Goal: Task Accomplishment & Management: Use online tool/utility

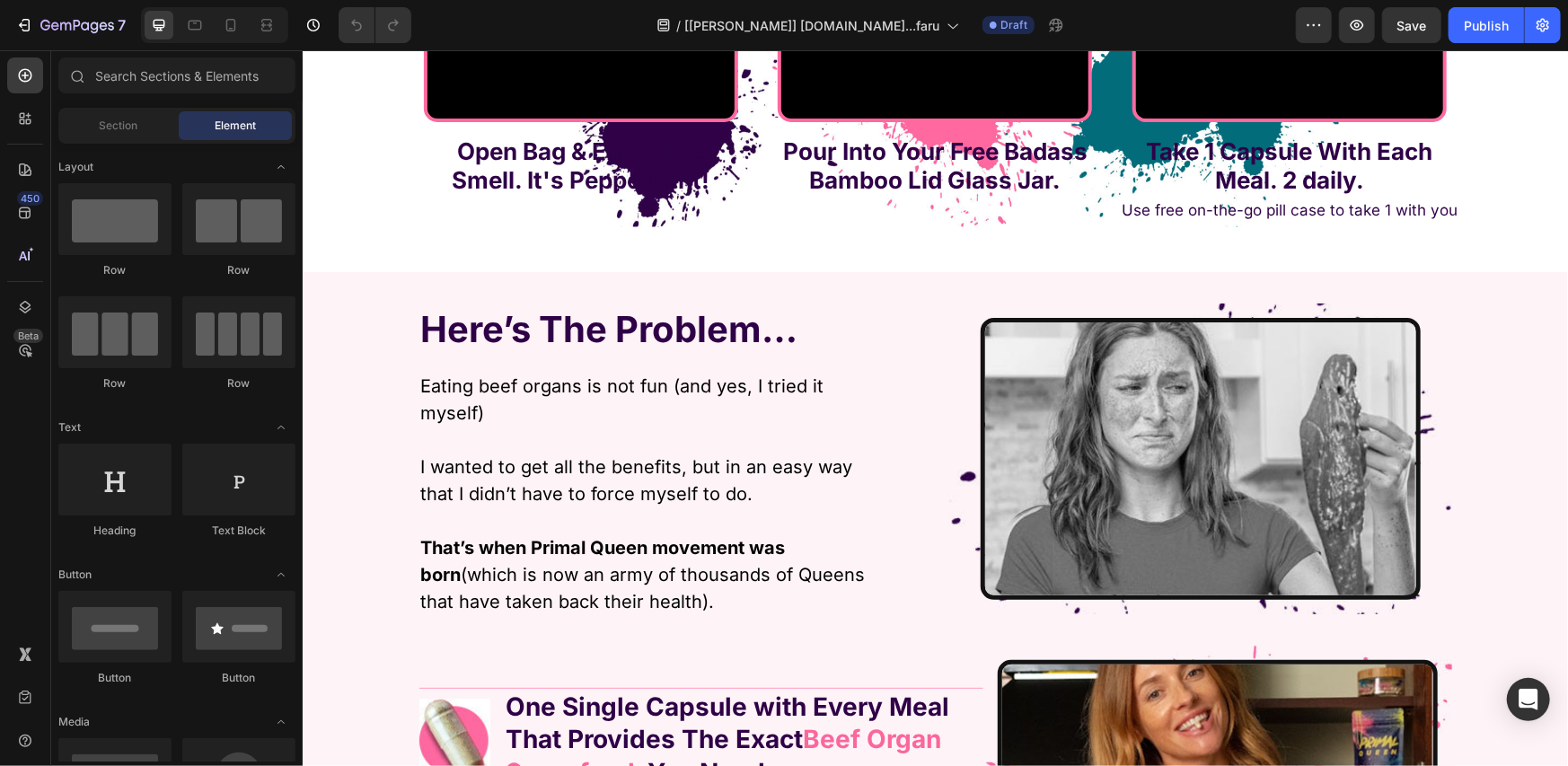
scroll to position [3893, 0]
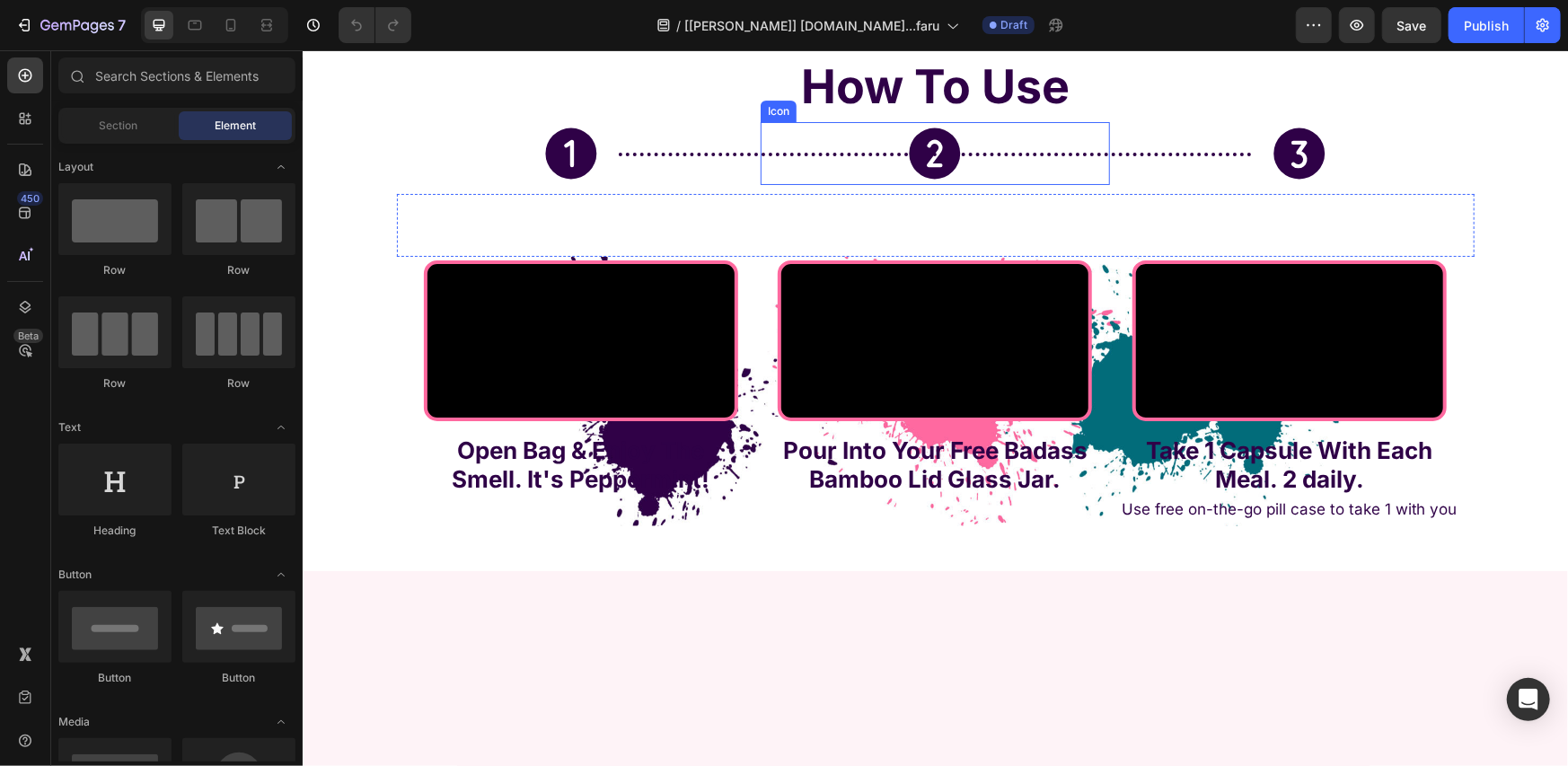
click at [921, 163] on icon at bounding box center [934, 153] width 63 height 63
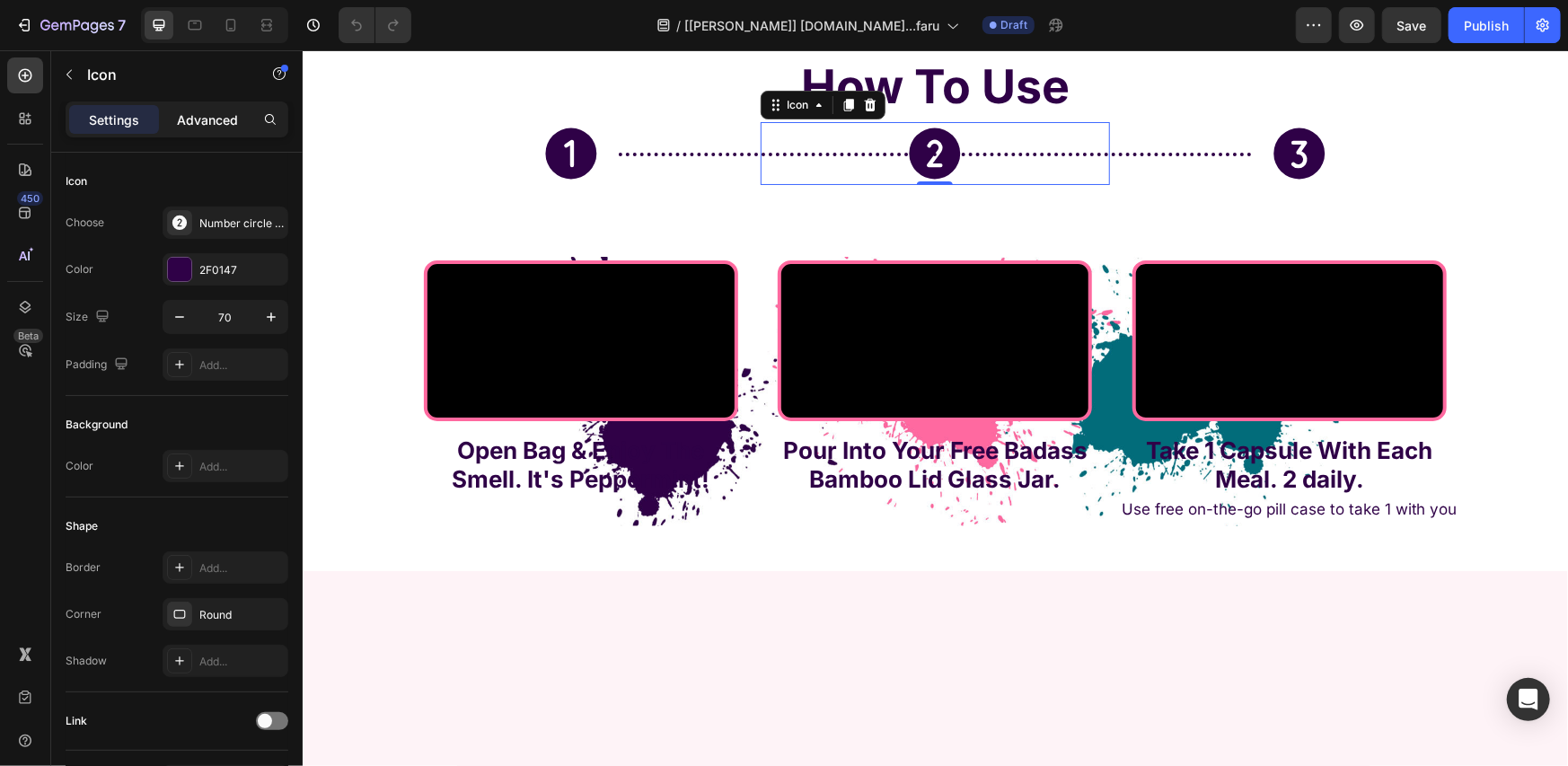
click at [228, 125] on p "Advanced" at bounding box center [207, 119] width 61 height 19
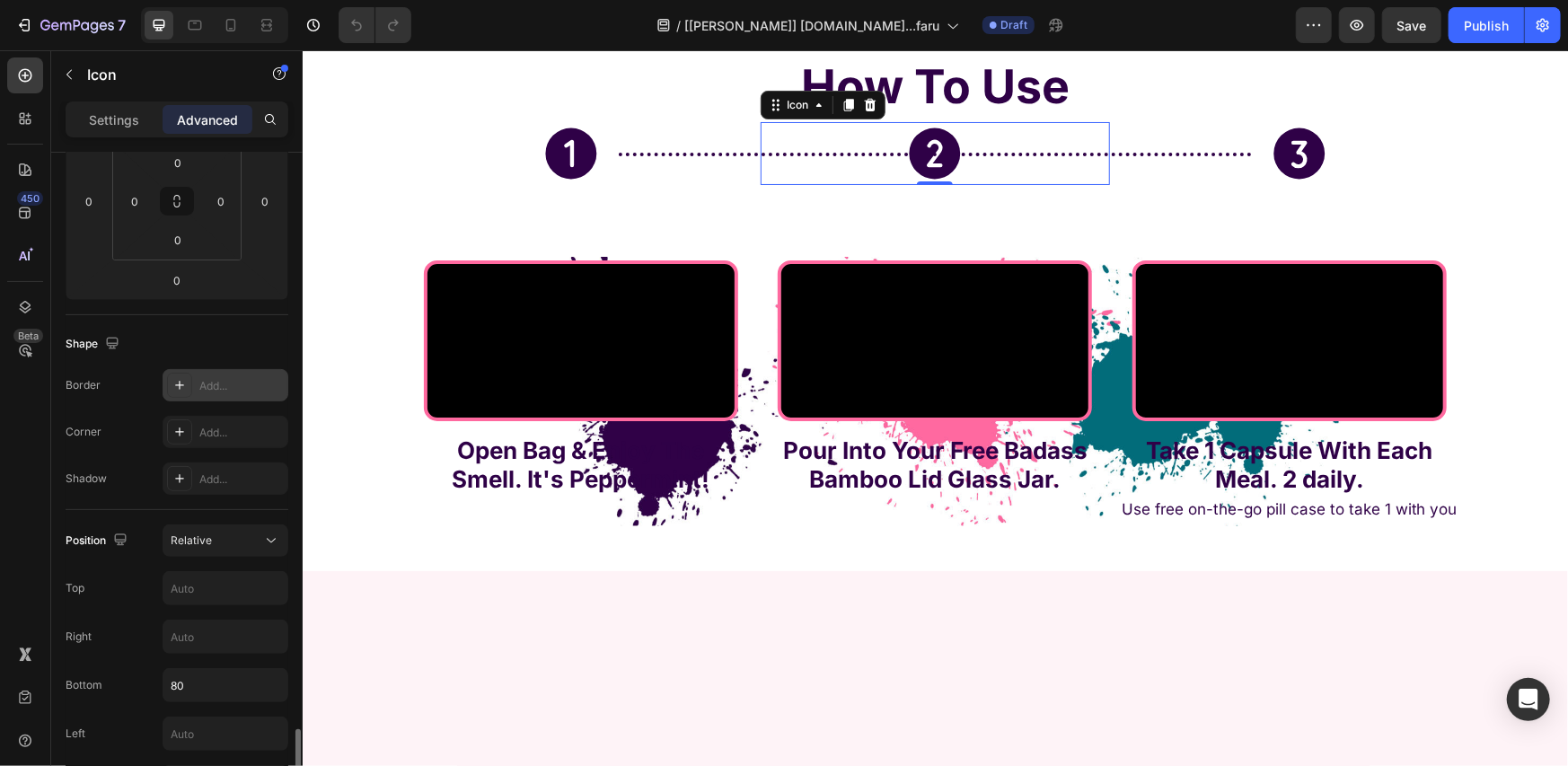
scroll to position [599, 0]
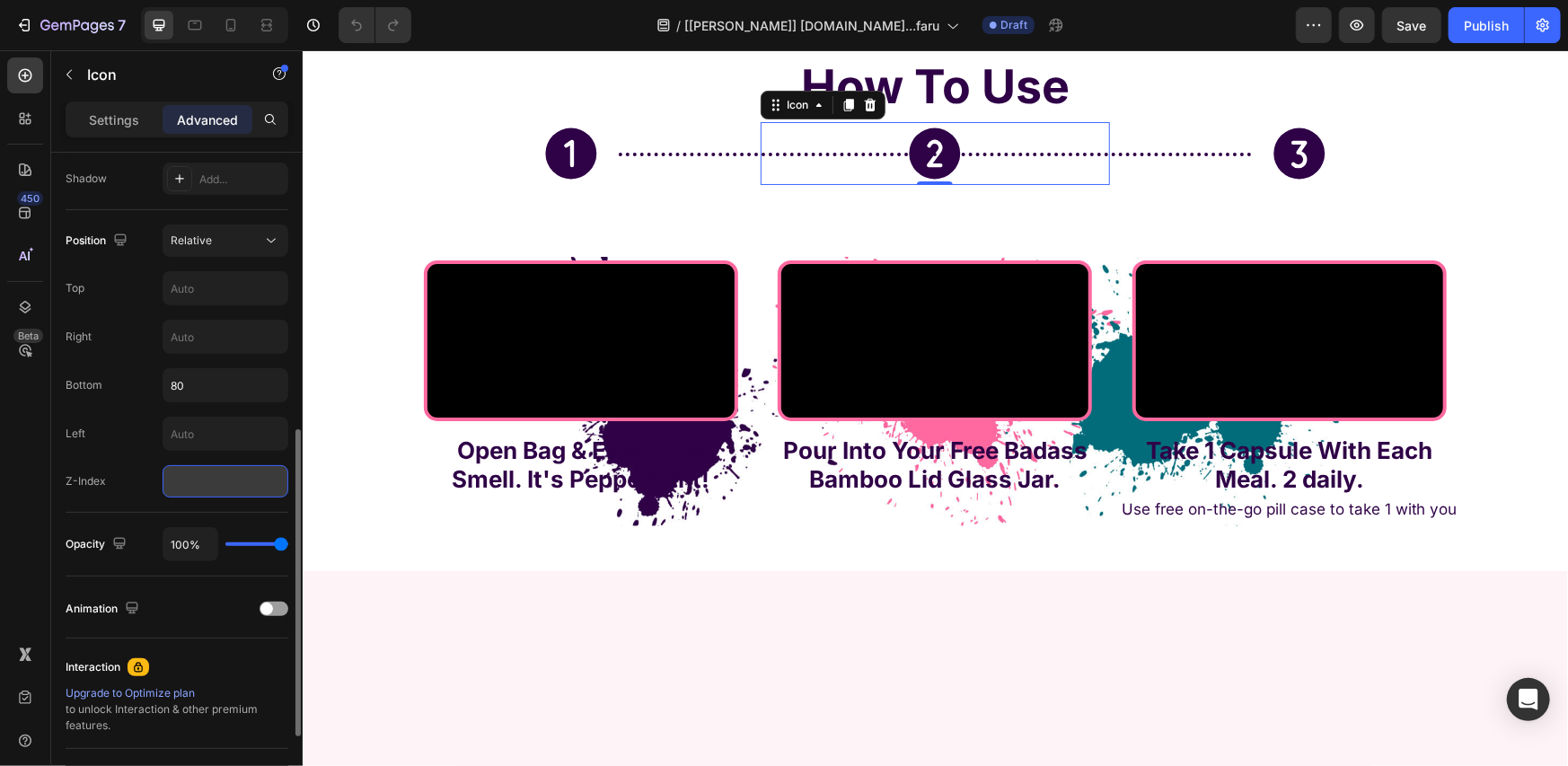
click at [235, 495] on input "number" at bounding box center [225, 481] width 125 height 33
type input "46"
click at [223, 483] on input "46" at bounding box center [225, 481] width 125 height 33
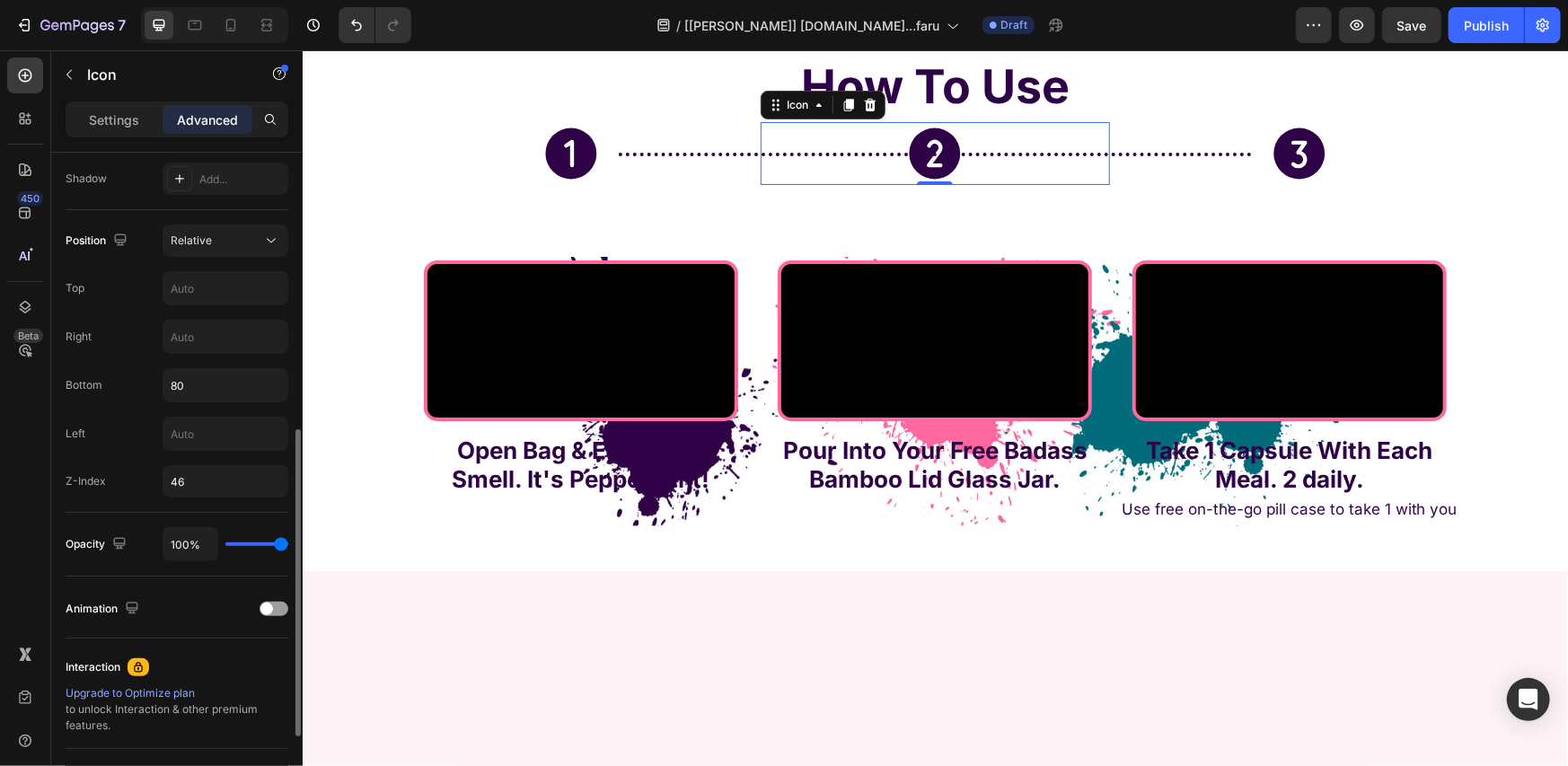
click at [136, 487] on div "Z-Index 46" at bounding box center [177, 481] width 223 height 33
click at [180, 485] on input "46" at bounding box center [225, 481] width 125 height 33
type input "100"
click at [180, 485] on input "100" at bounding box center [225, 481] width 125 height 33
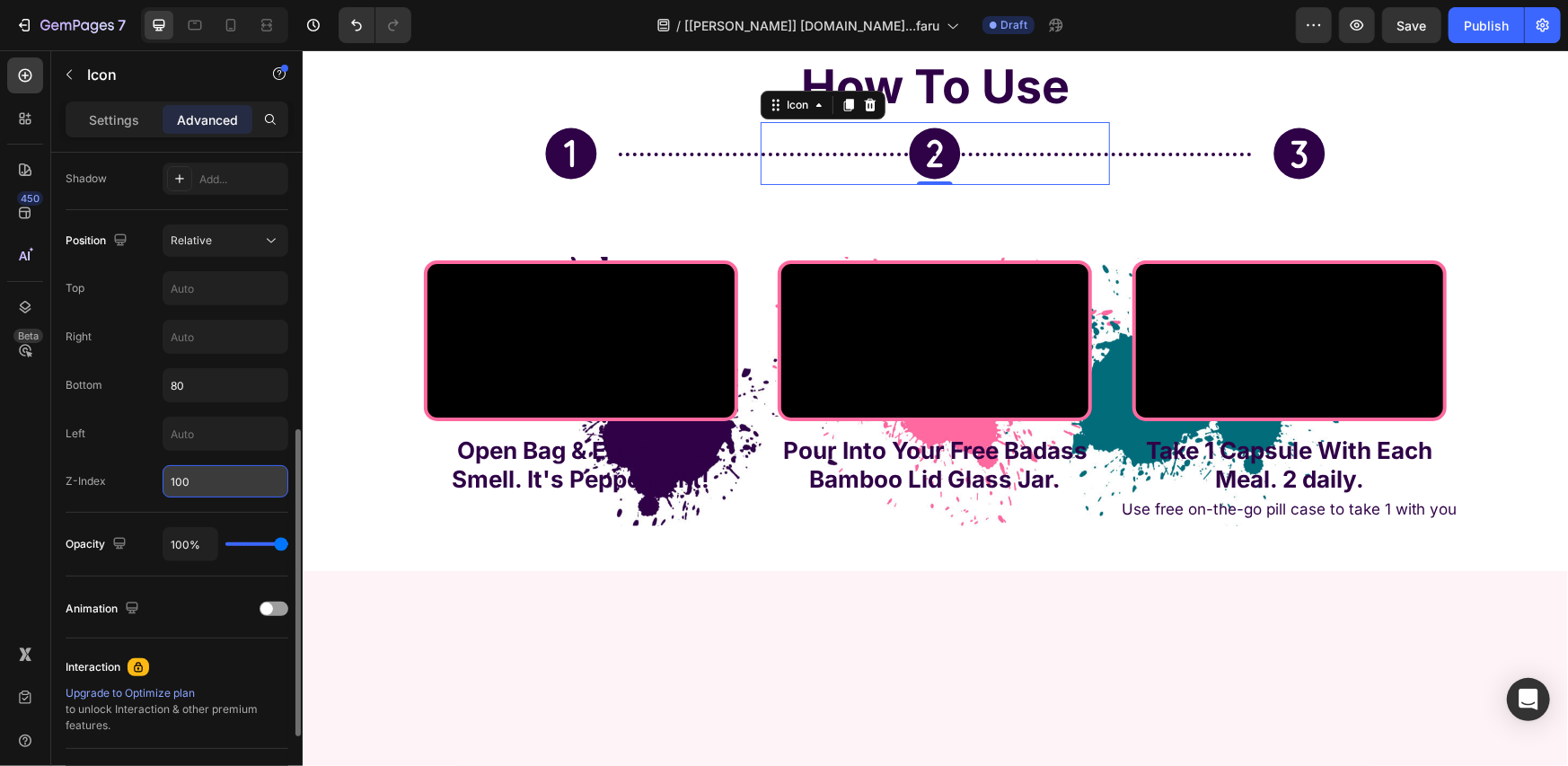
click at [180, 485] on input "100" at bounding box center [225, 481] width 125 height 33
click at [144, 486] on div "Z-Index" at bounding box center [177, 481] width 223 height 33
type input "0"
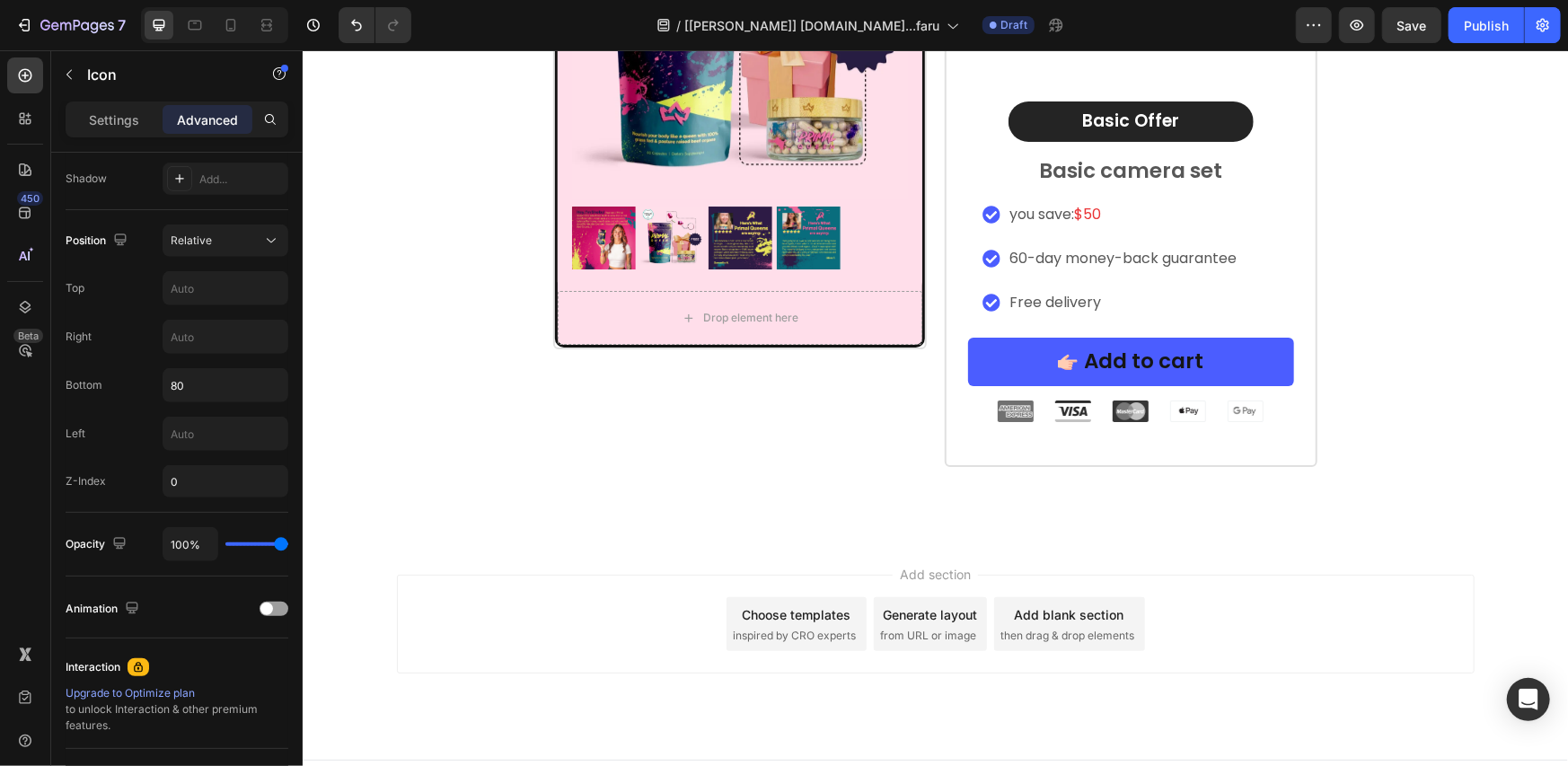
scroll to position [12690, 0]
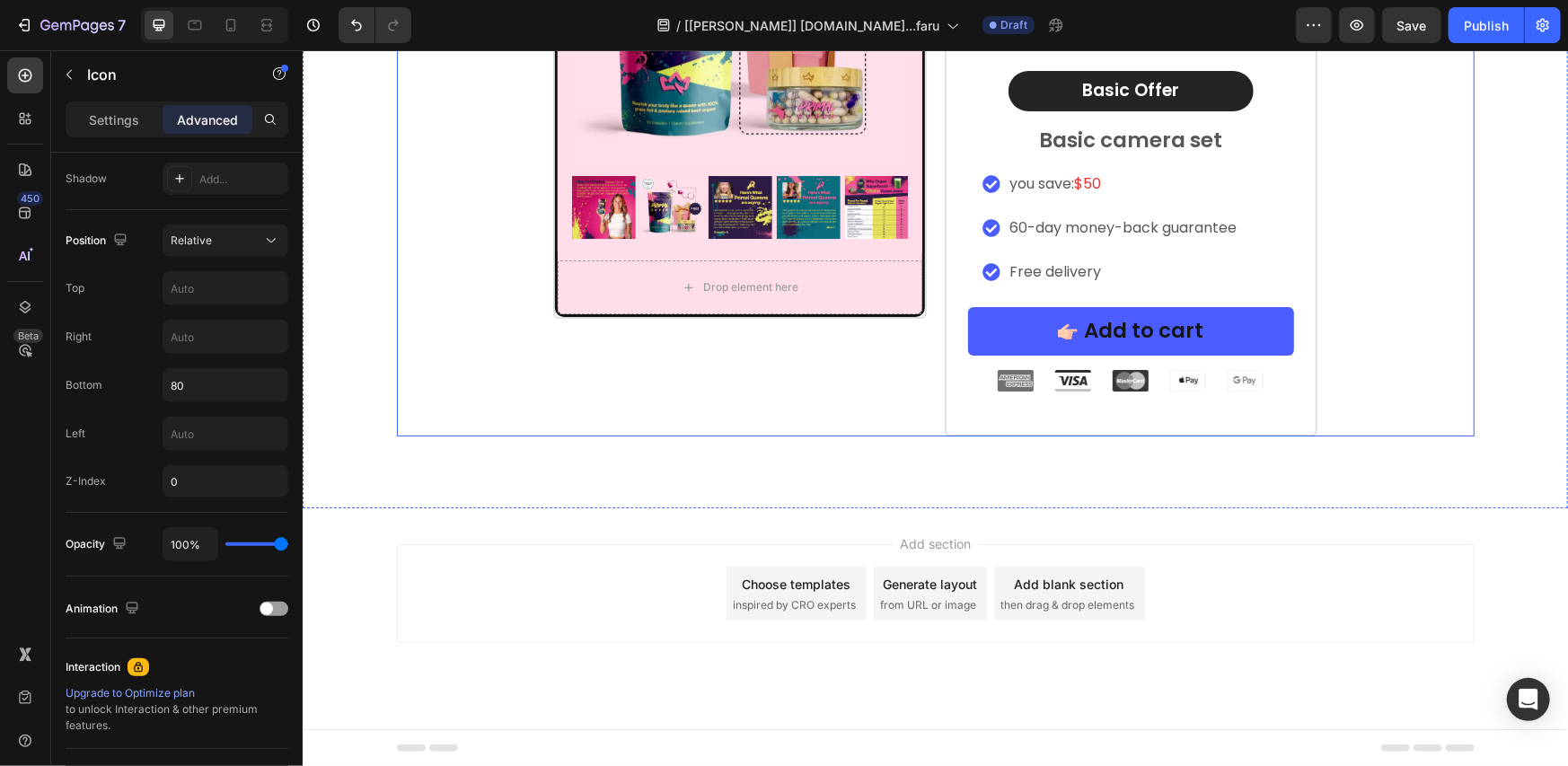
click at [858, 383] on div "Image [DATE] Special Offer Heading Row 1 Month AutoShip & Save Heading Product …" at bounding box center [739, 0] width 373 height 872
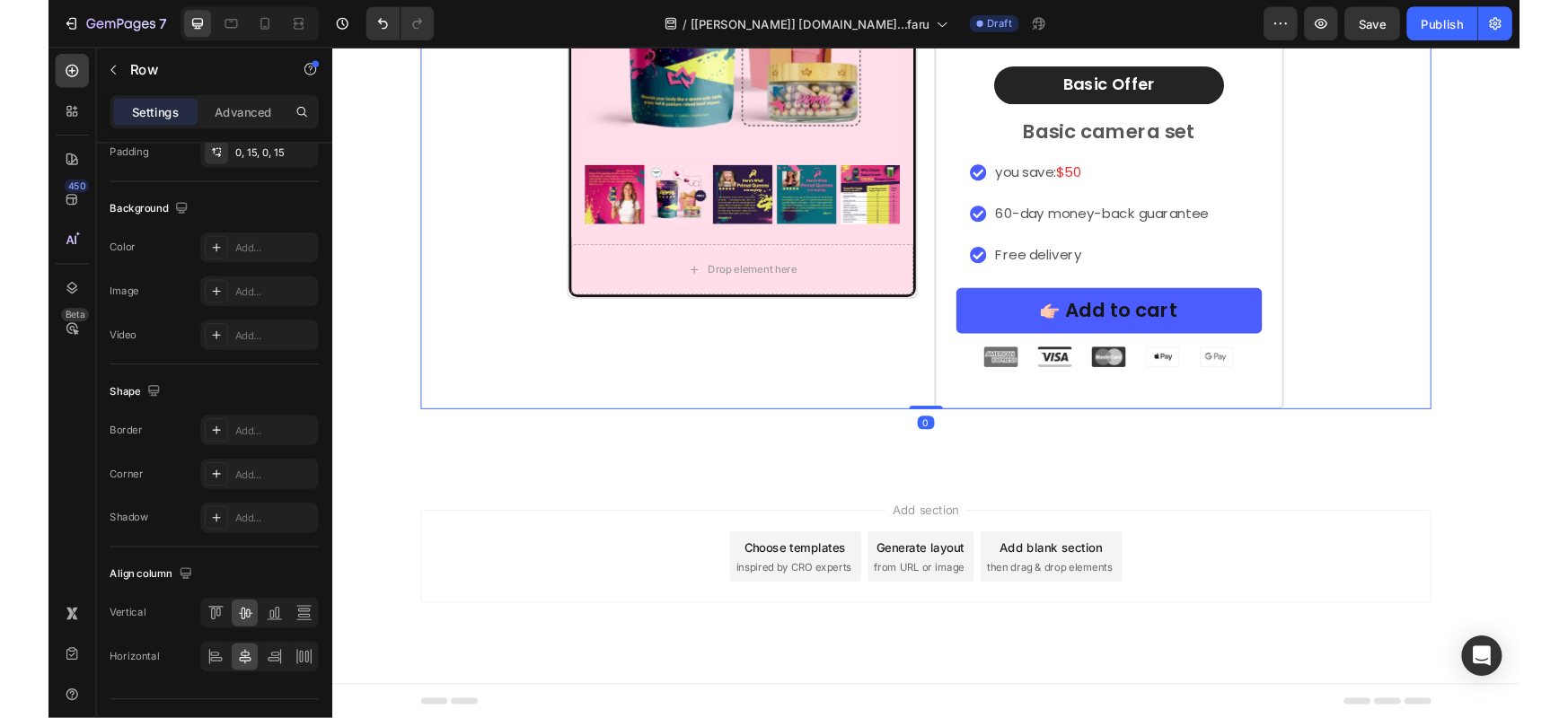
scroll to position [0, 0]
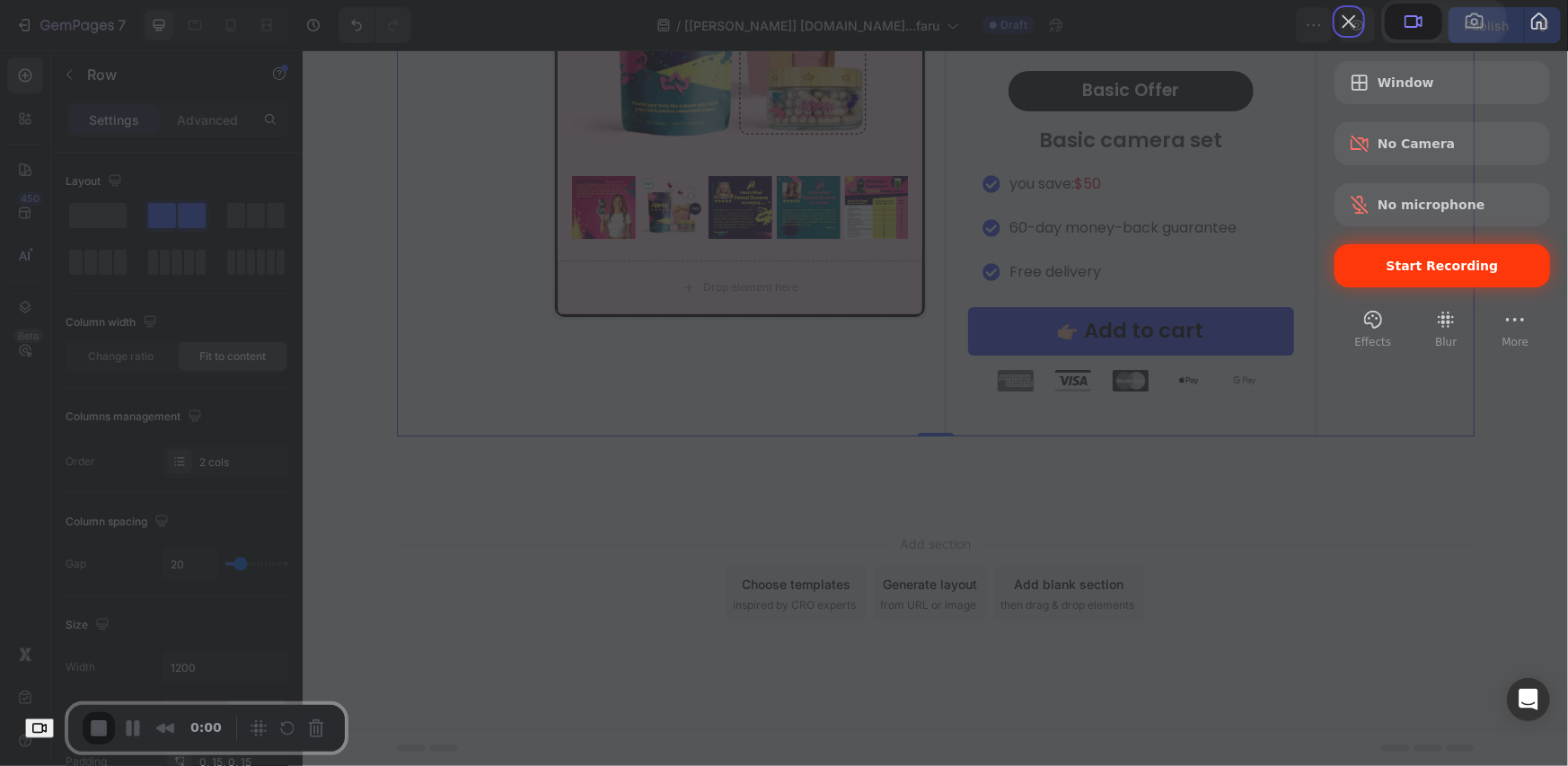
click at [1347, 287] on div "Start Recording" at bounding box center [1442, 267] width 215 height 43
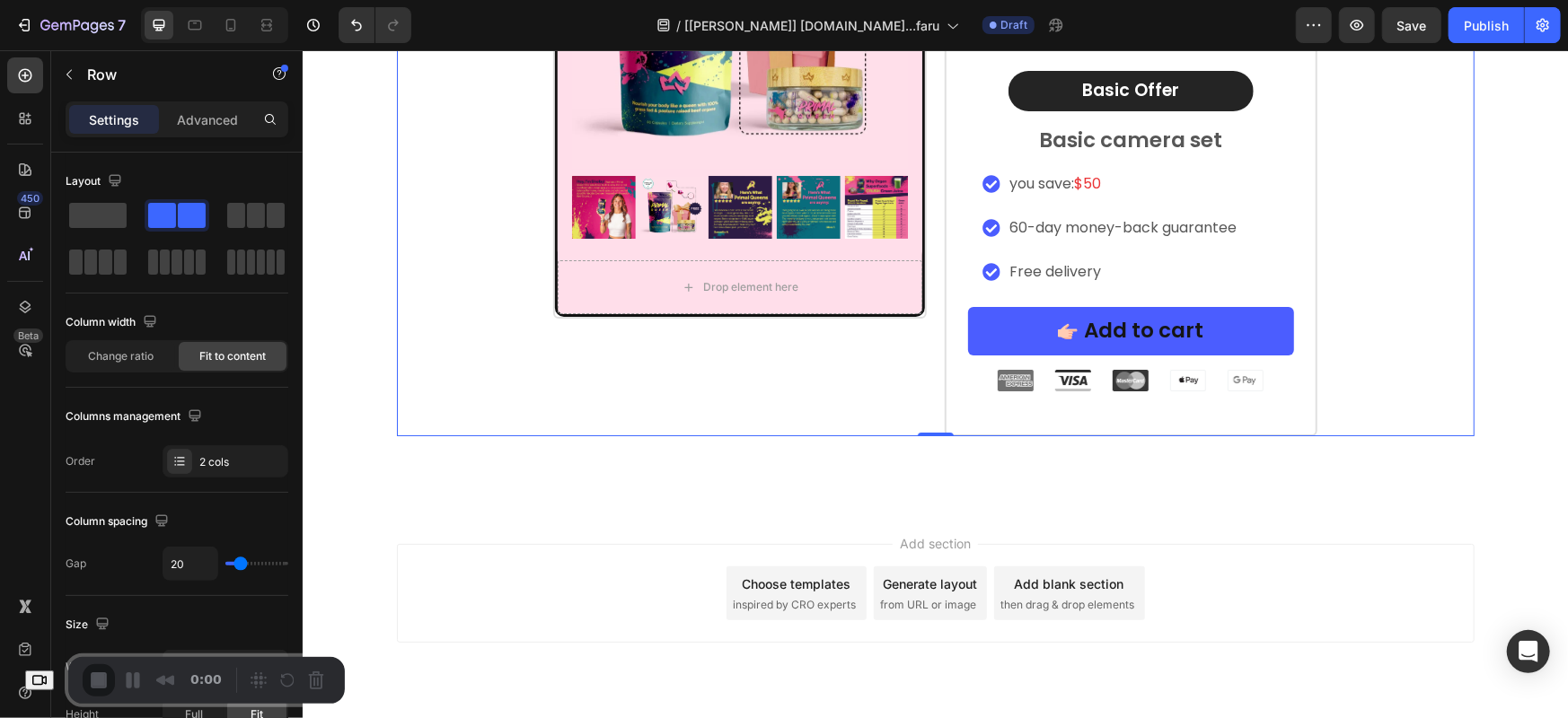
click at [103, 85] on div "Row" at bounding box center [154, 74] width 205 height 46
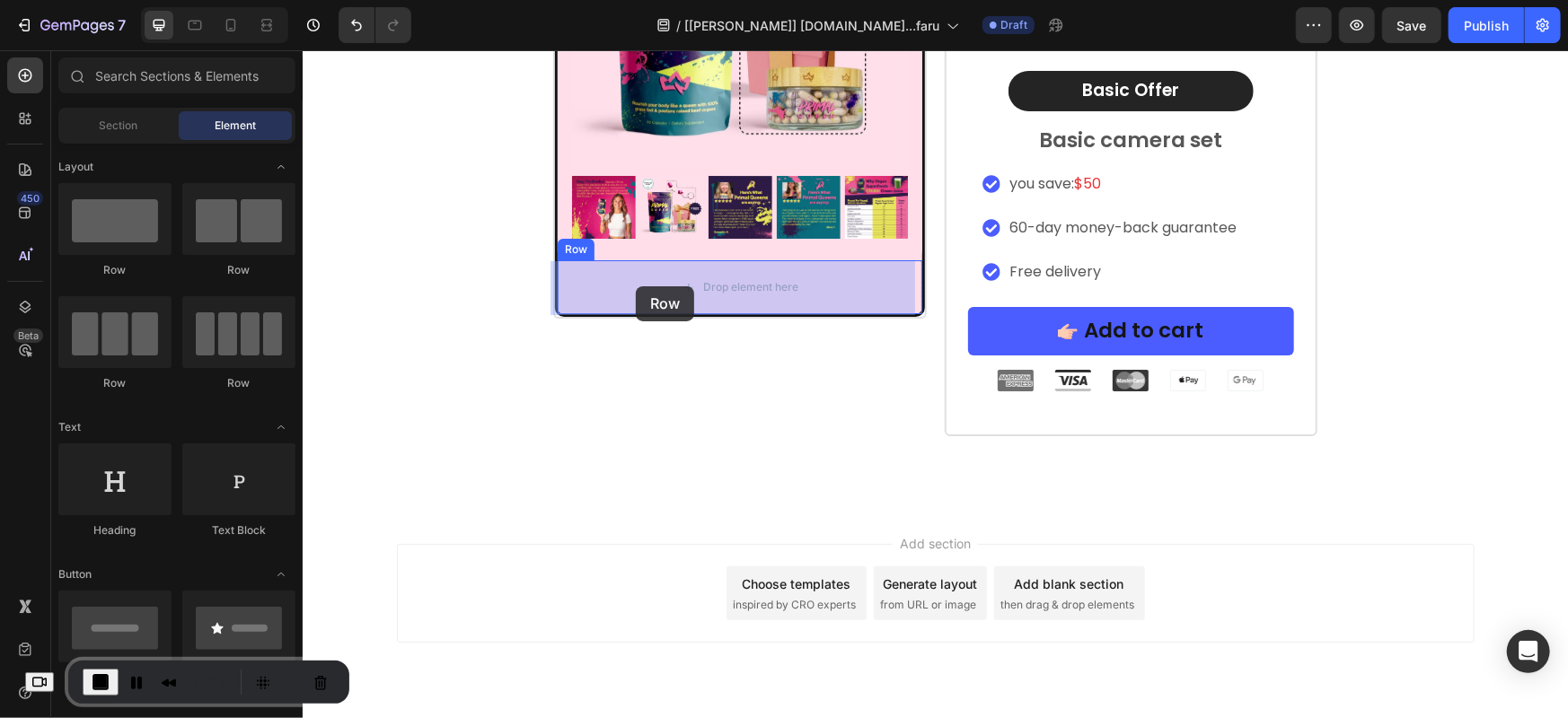
drag, startPoint x: 533, startPoint y: 379, endPoint x: 635, endPoint y: 285, distance: 138.7
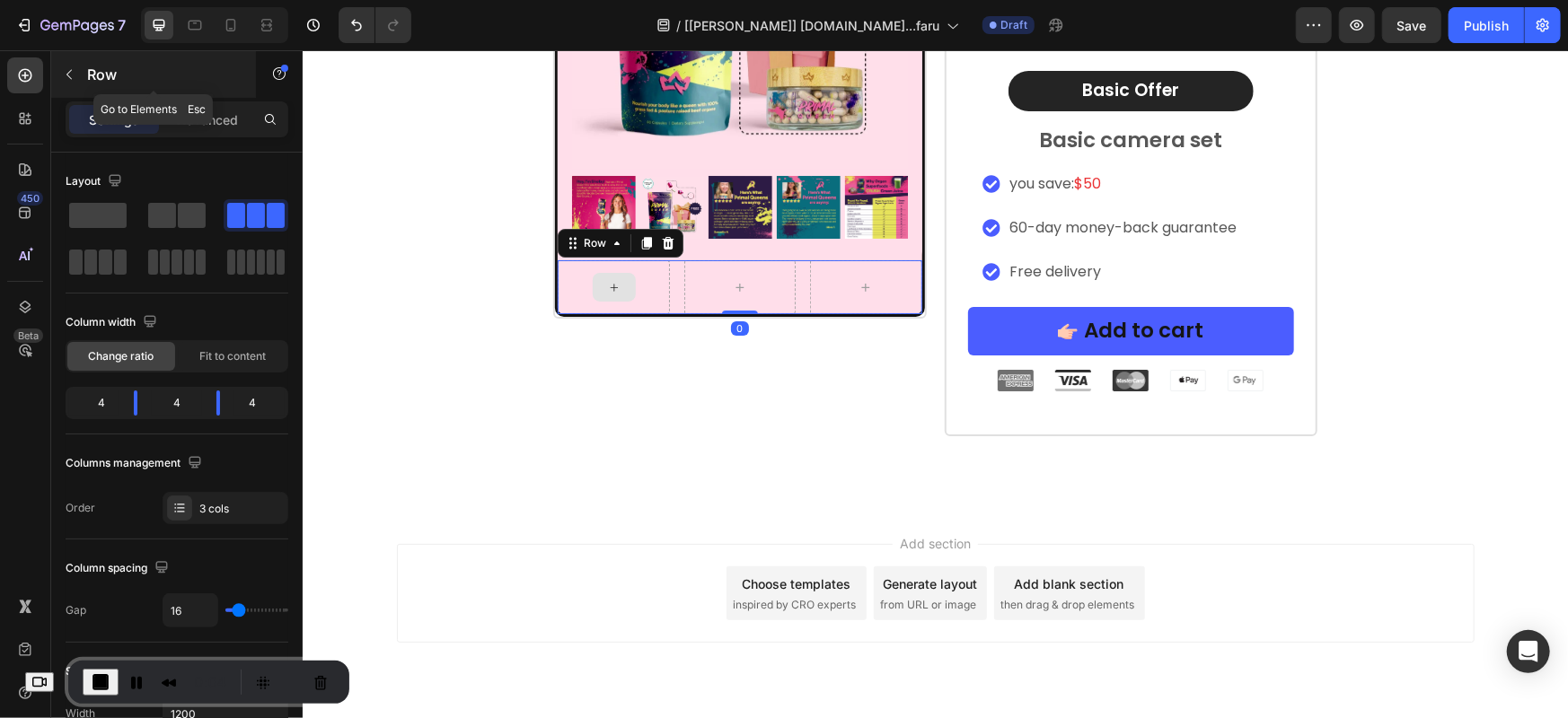
click at [123, 84] on p "Row" at bounding box center [163, 75] width 153 height 22
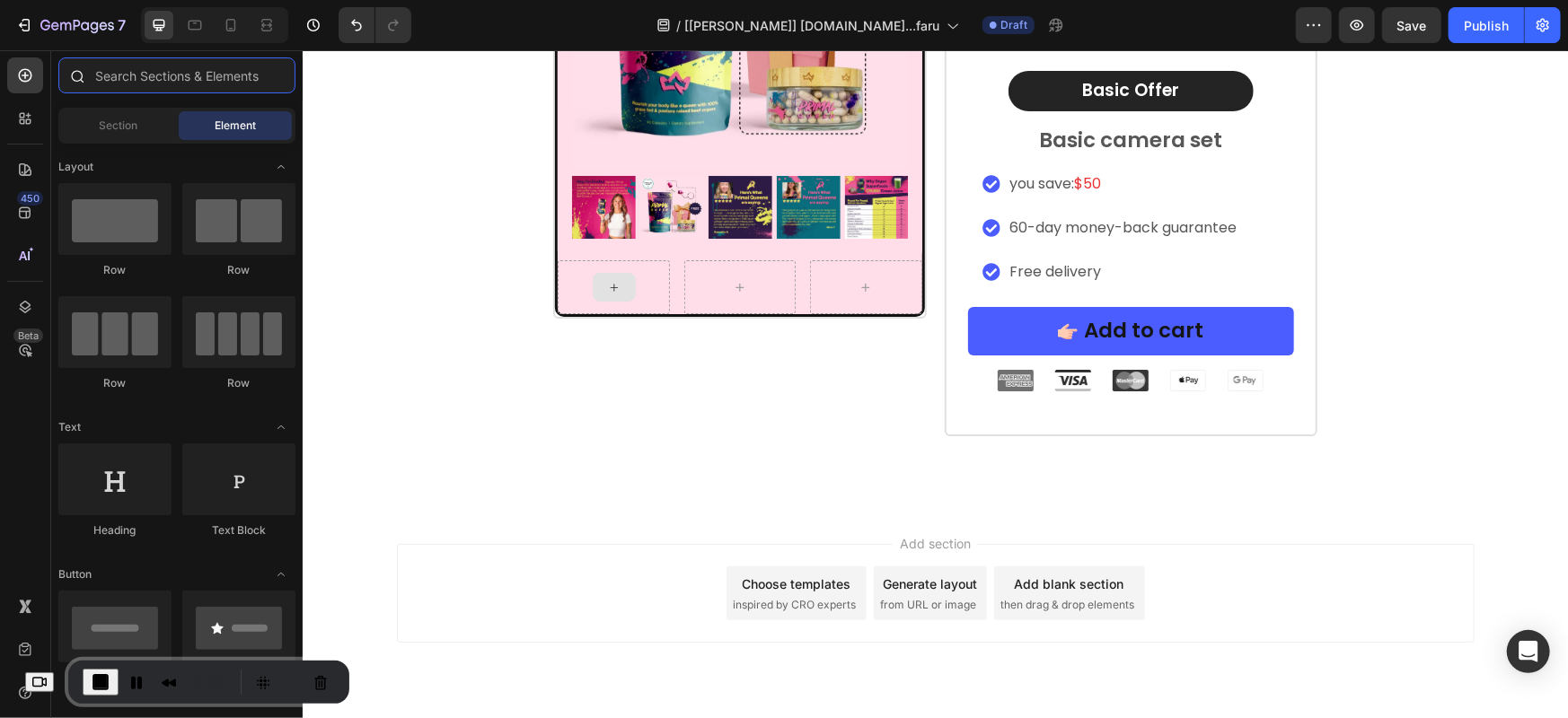
click at [147, 82] on input "text" at bounding box center [177, 75] width 237 height 36
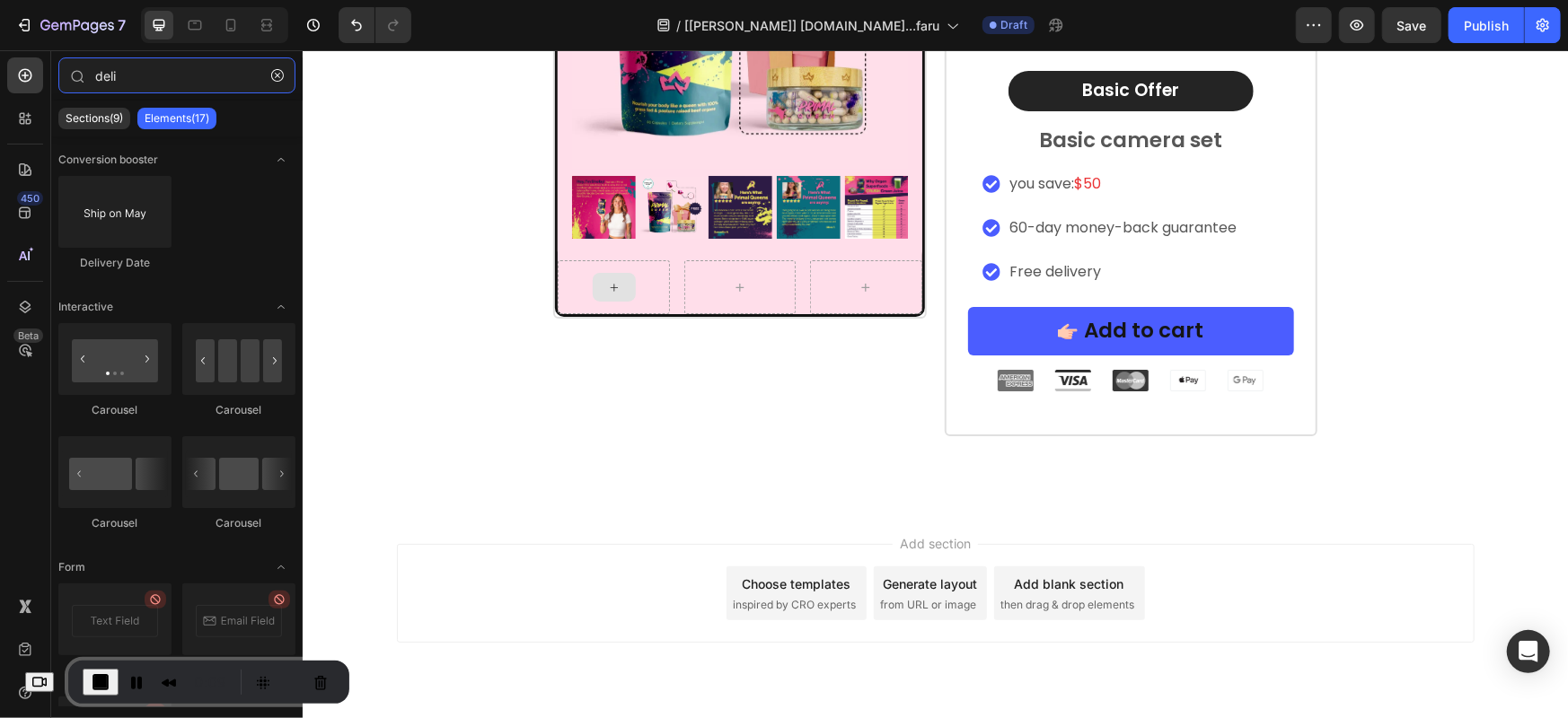
type input "deli"
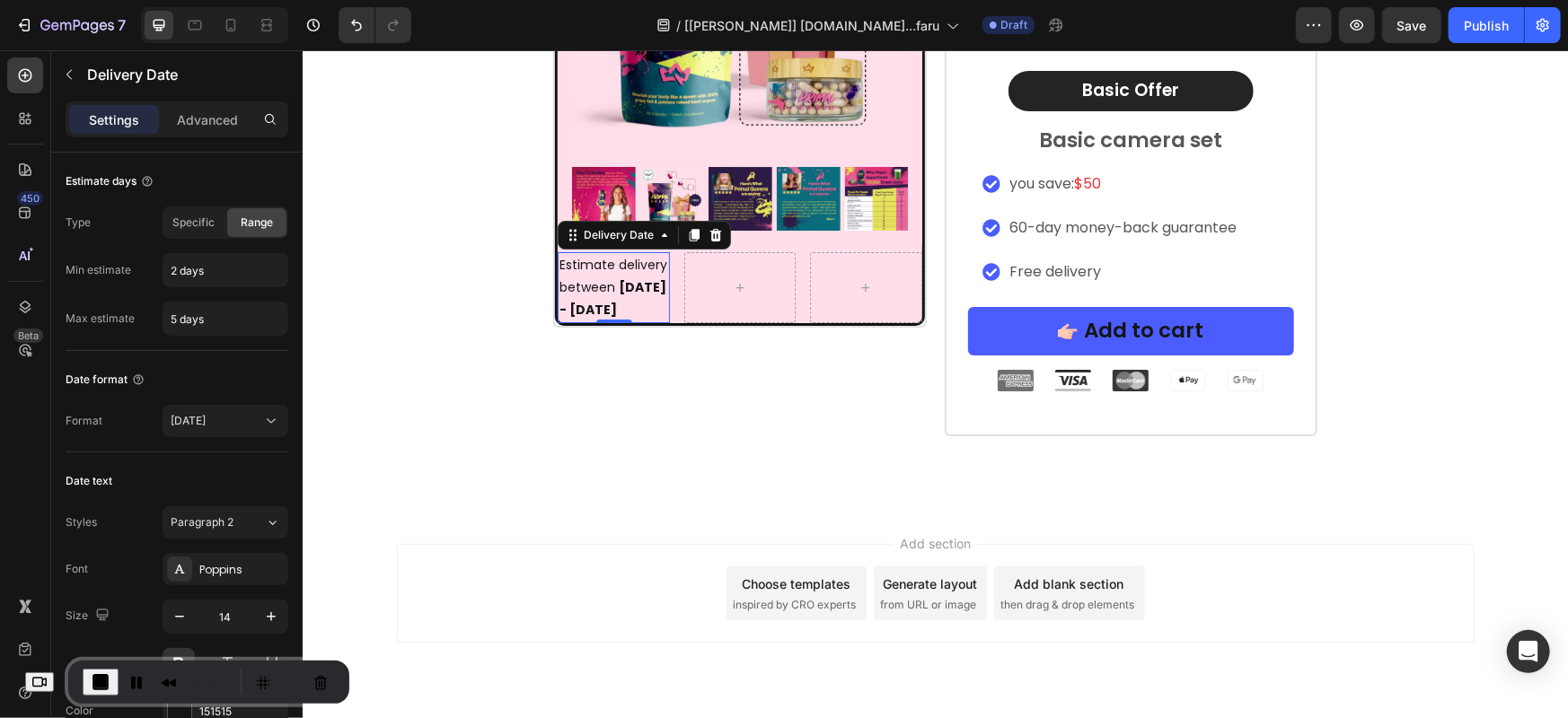
scroll to position [12671, 0]
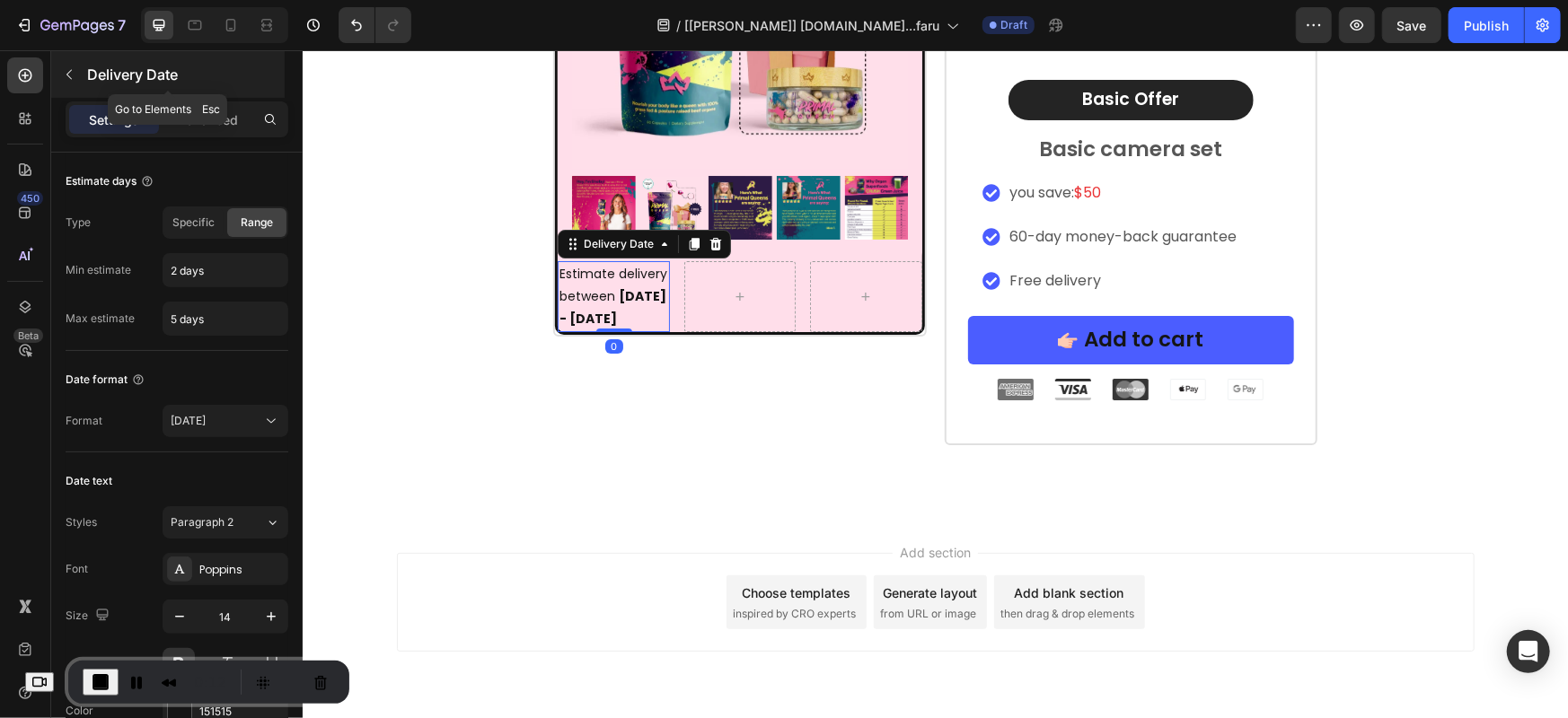
click at [168, 72] on p "Delivery Date" at bounding box center [184, 75] width 194 height 22
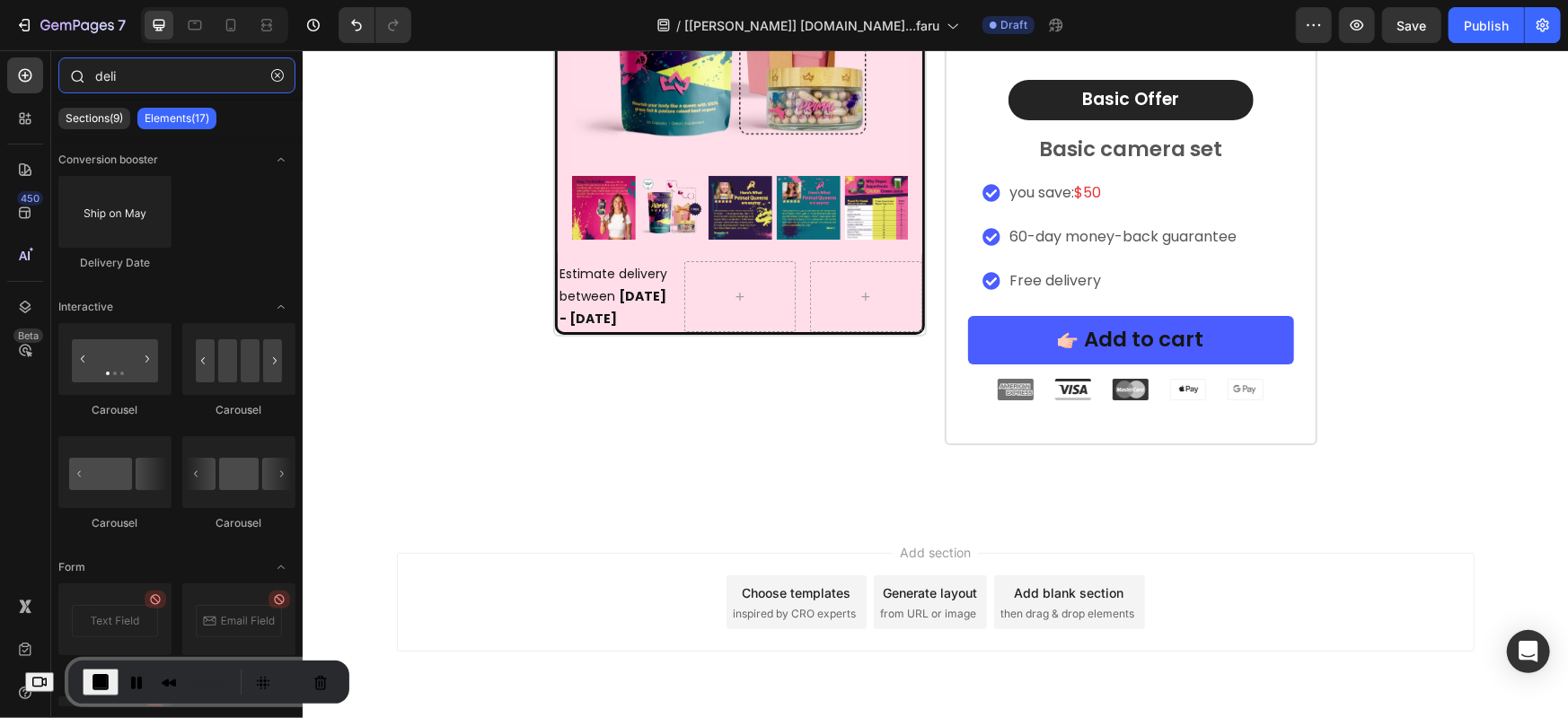
click at [171, 80] on input "deli" at bounding box center [177, 75] width 237 height 36
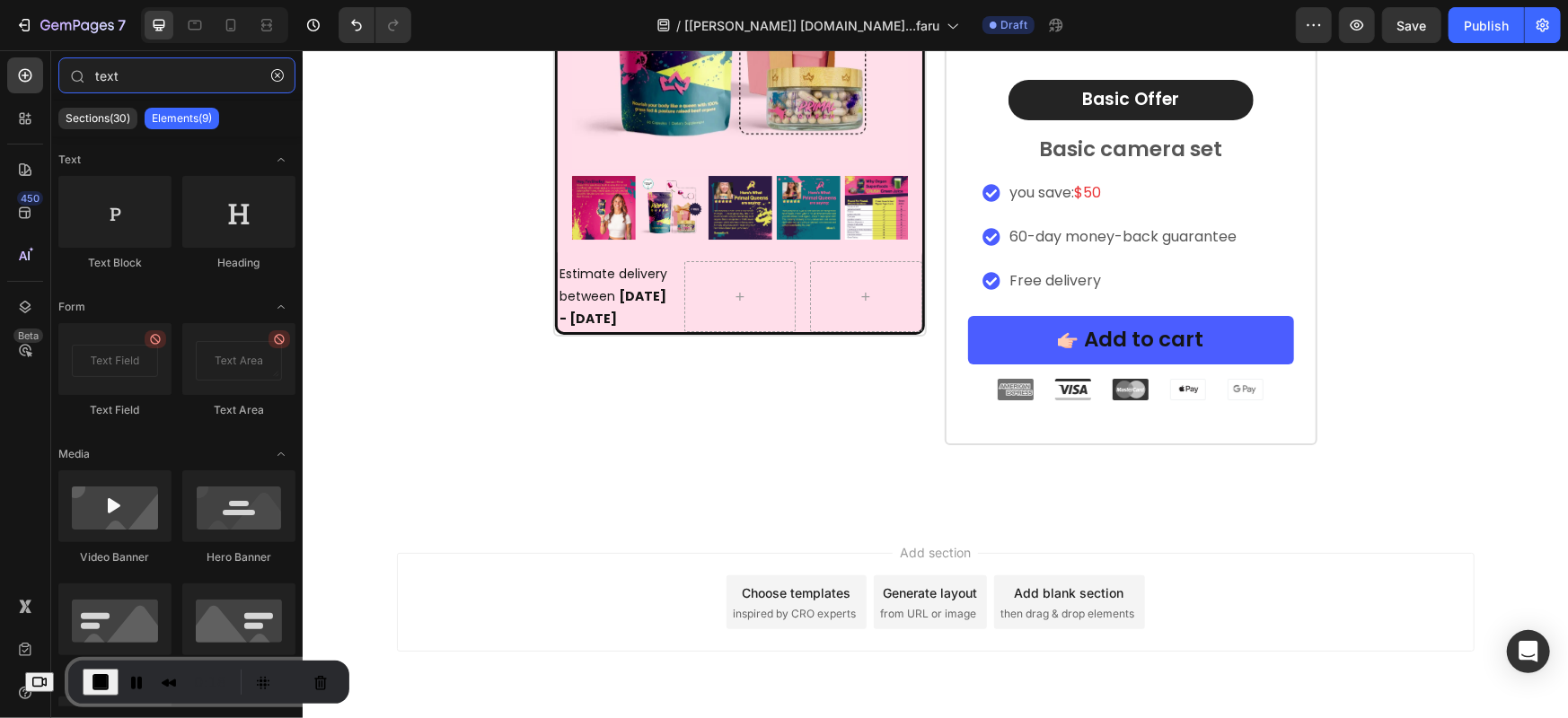
type input "text"
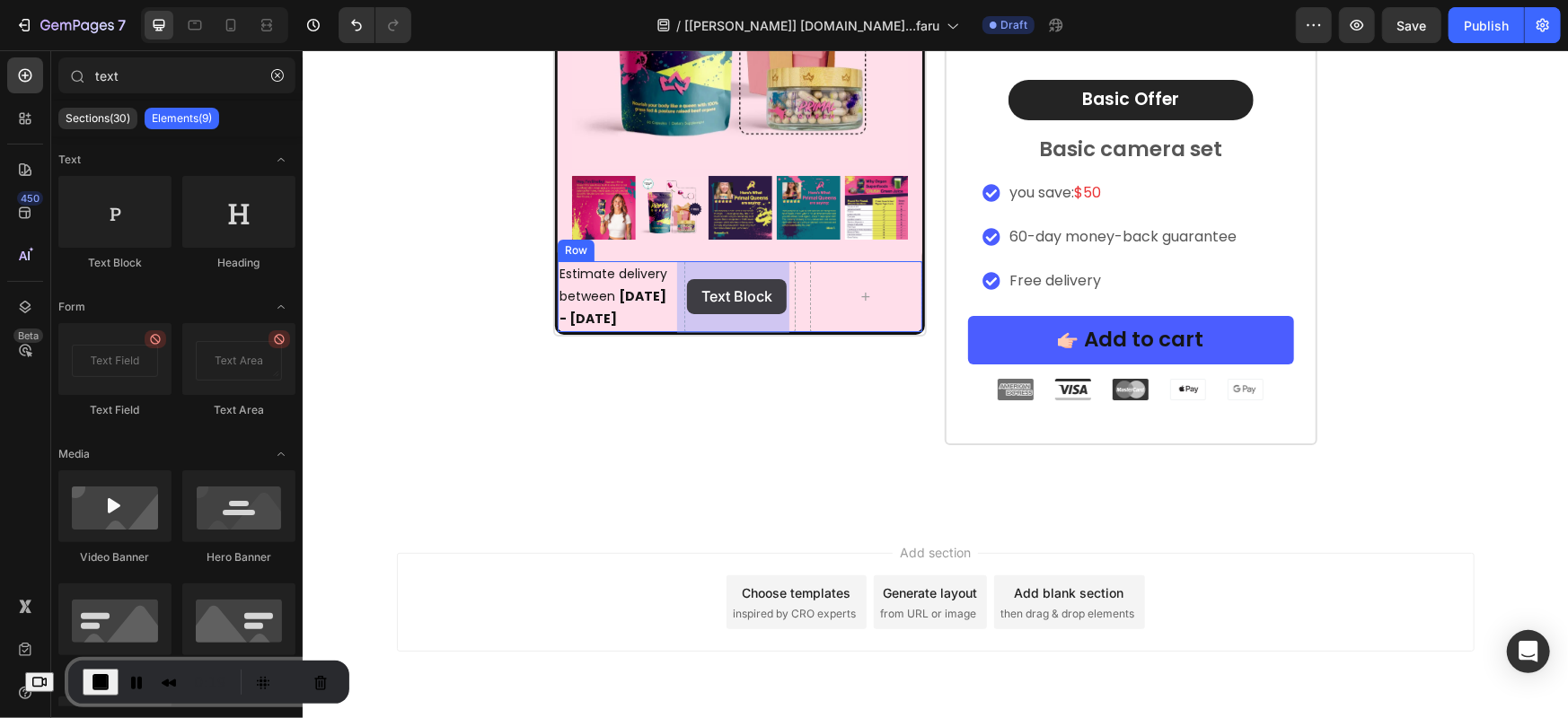
scroll to position [12666, 0]
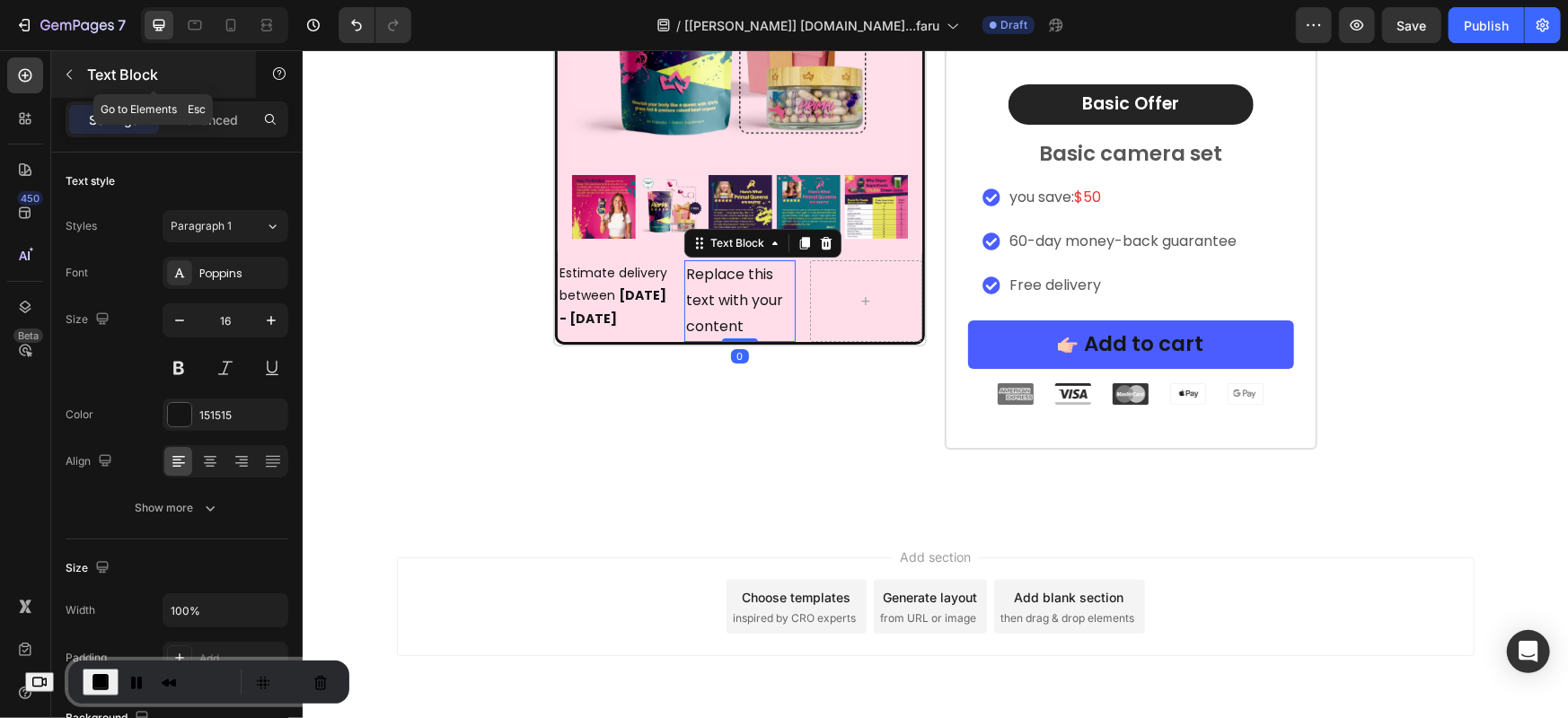
click at [155, 70] on p "Text Block" at bounding box center [163, 75] width 153 height 22
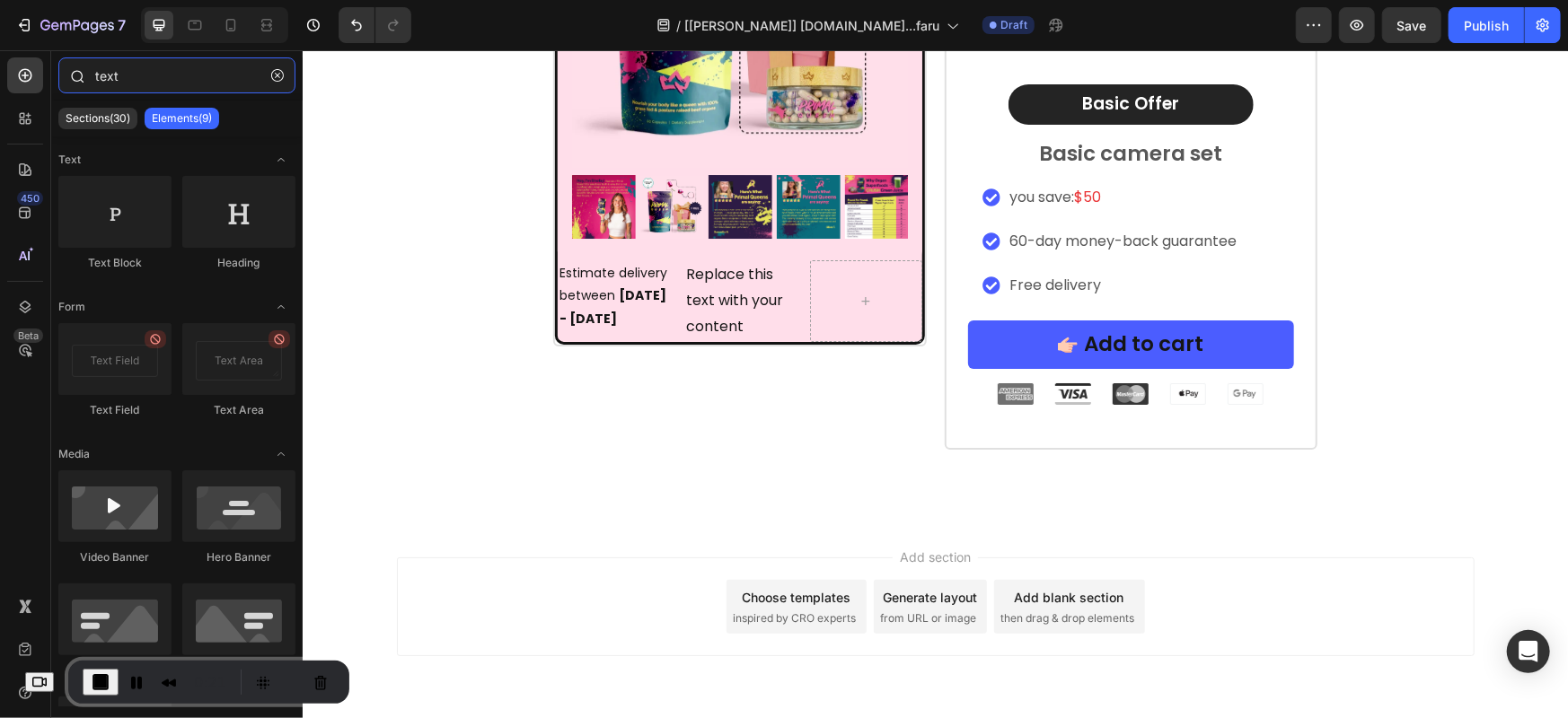
click at [172, 72] on input "text" at bounding box center [177, 75] width 237 height 36
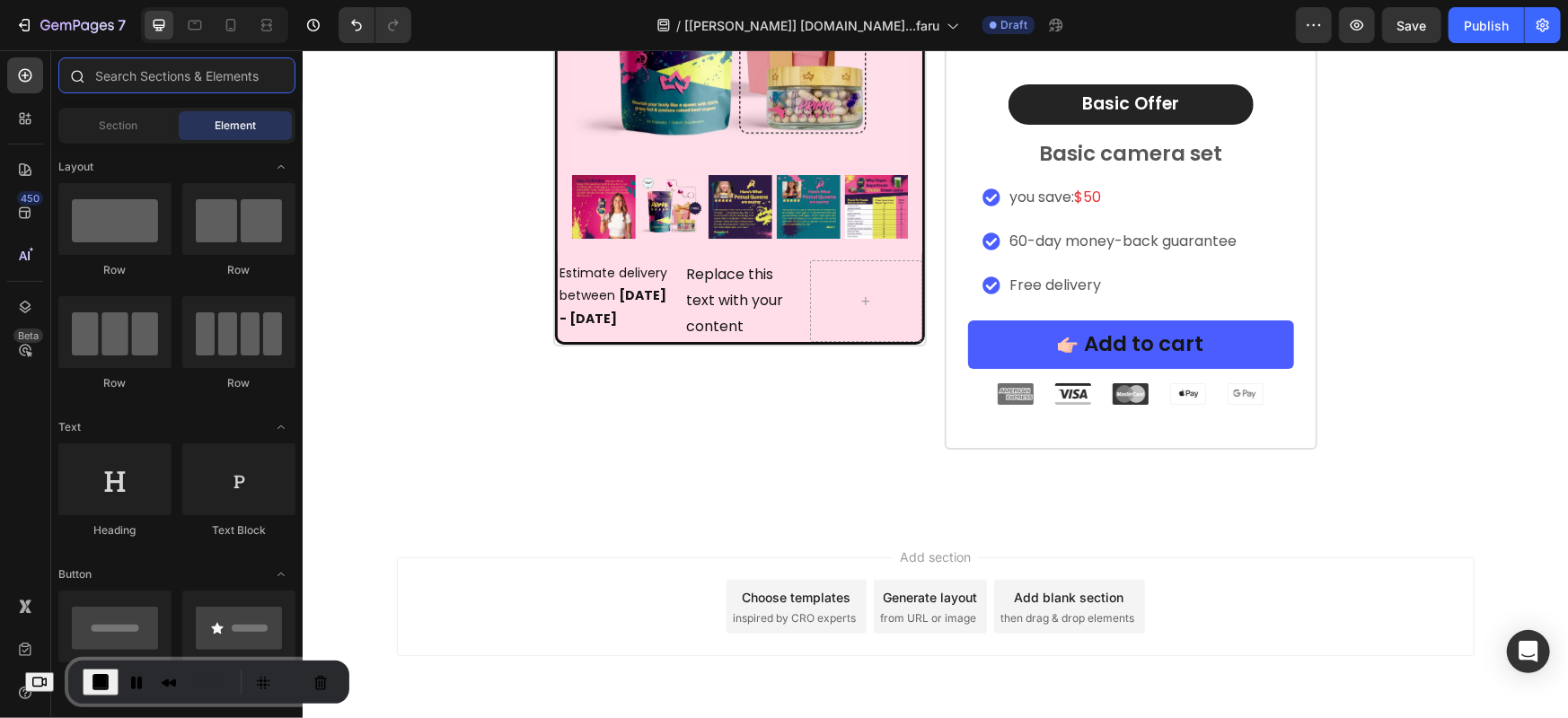
type input "o"
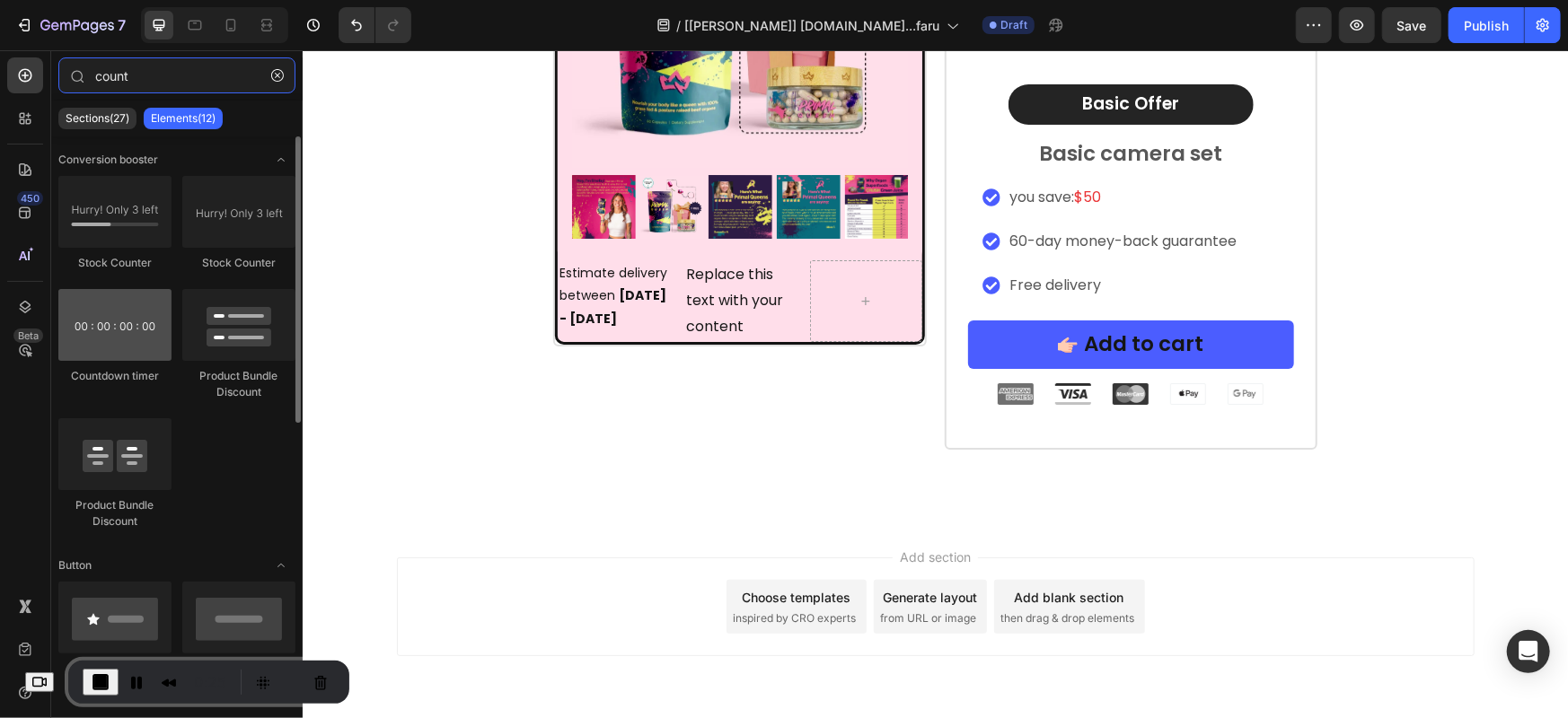
type input "count"
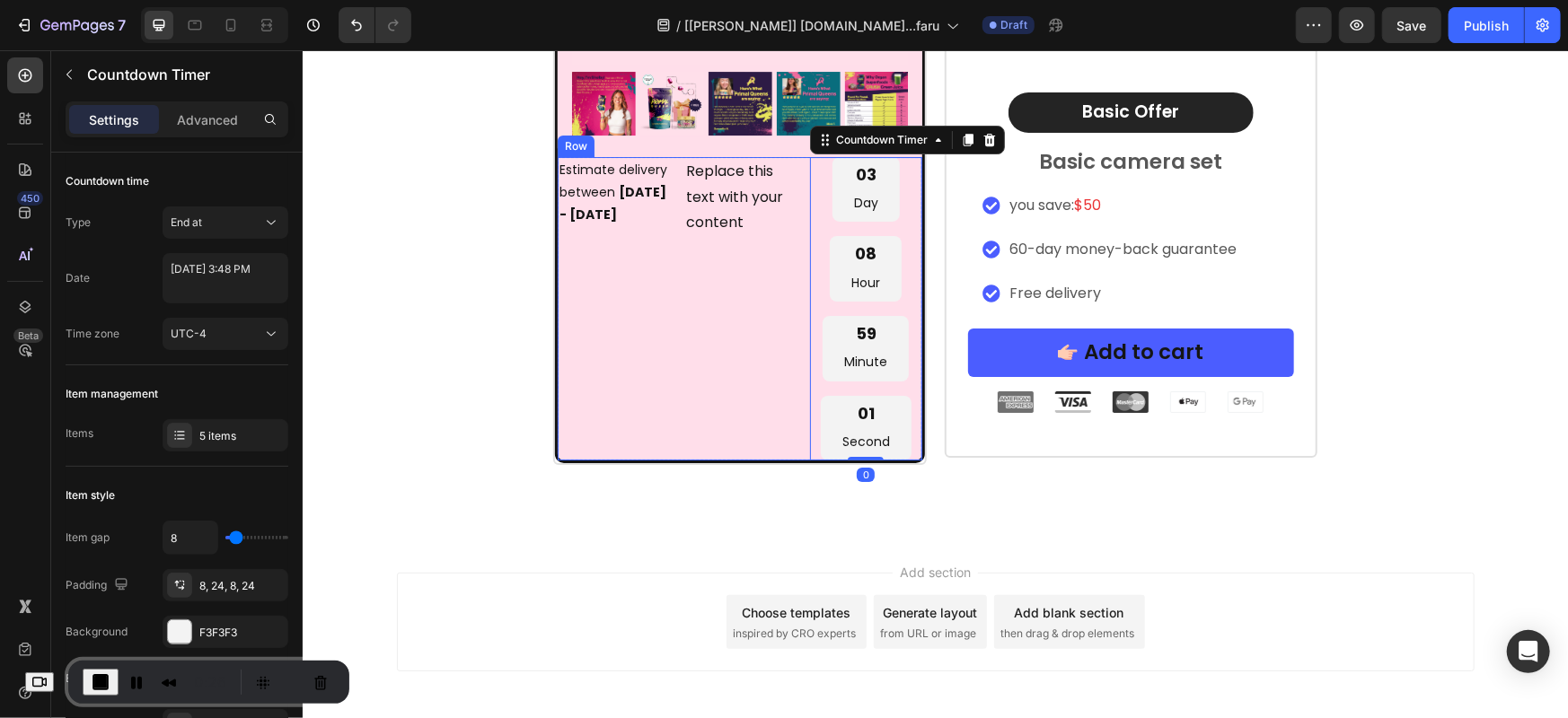
scroll to position [12563, 0]
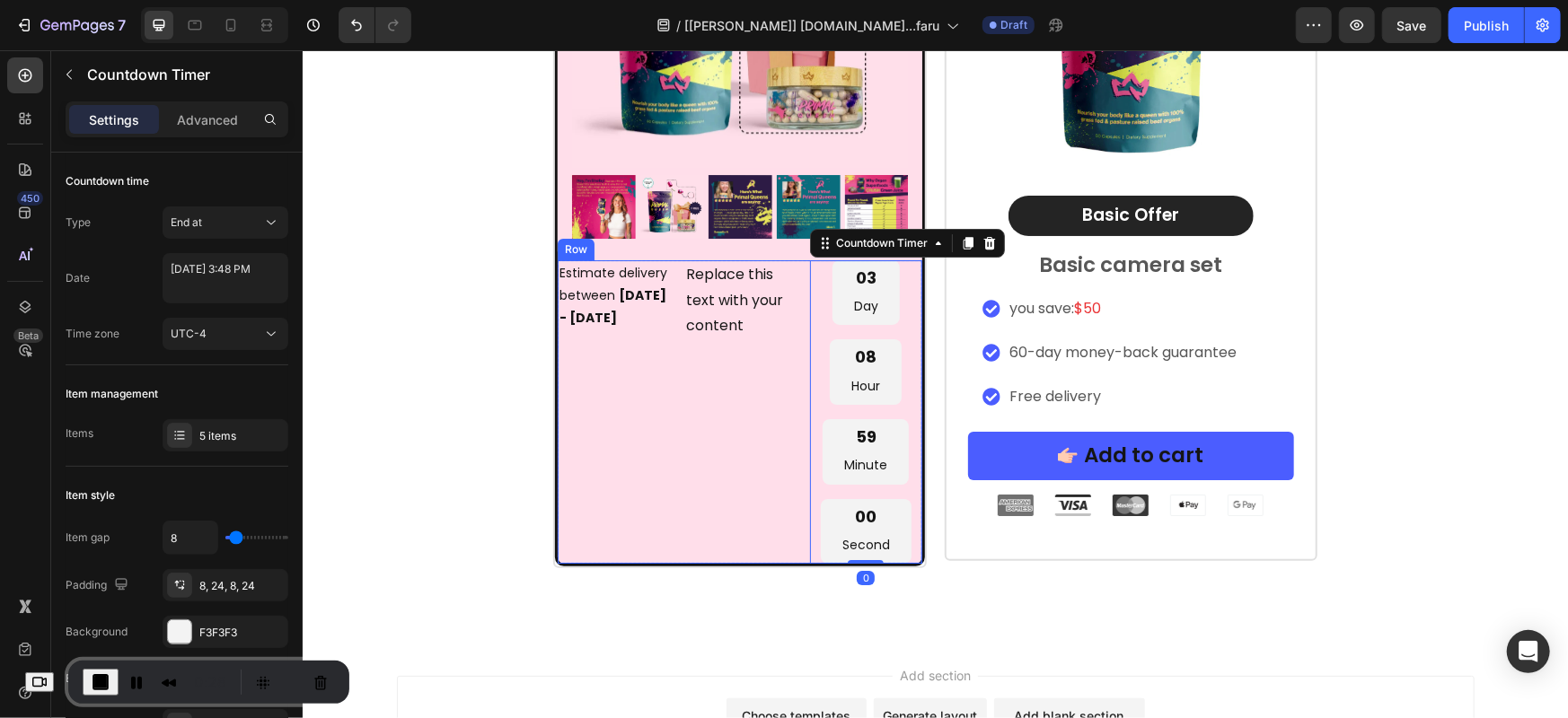
click at [796, 280] on div "Estimate delivery between [DATE] - [DATE] Delivery Date Replace this text with …" at bounding box center [738, 411] width 364 height 304
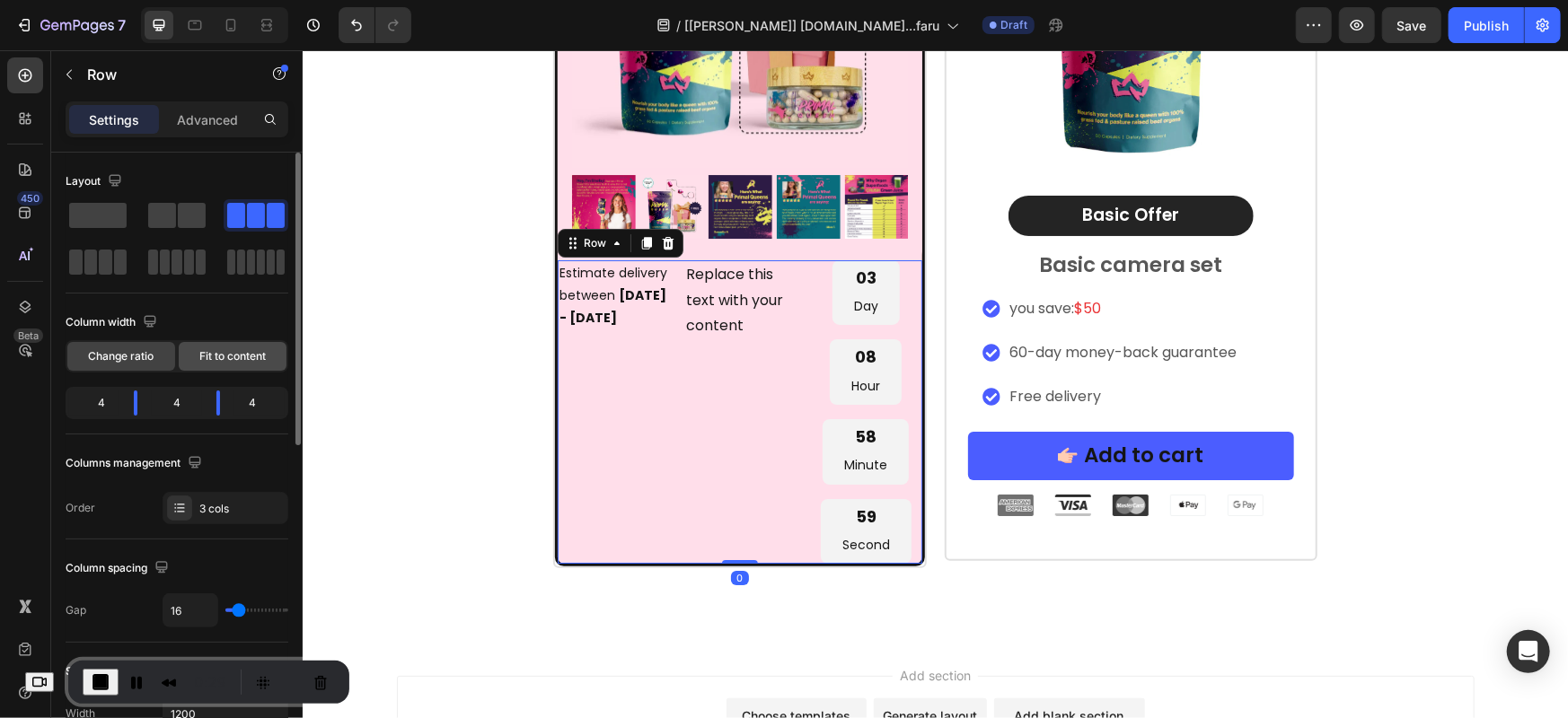
click at [234, 360] on span "Fit to content" at bounding box center [232, 356] width 66 height 16
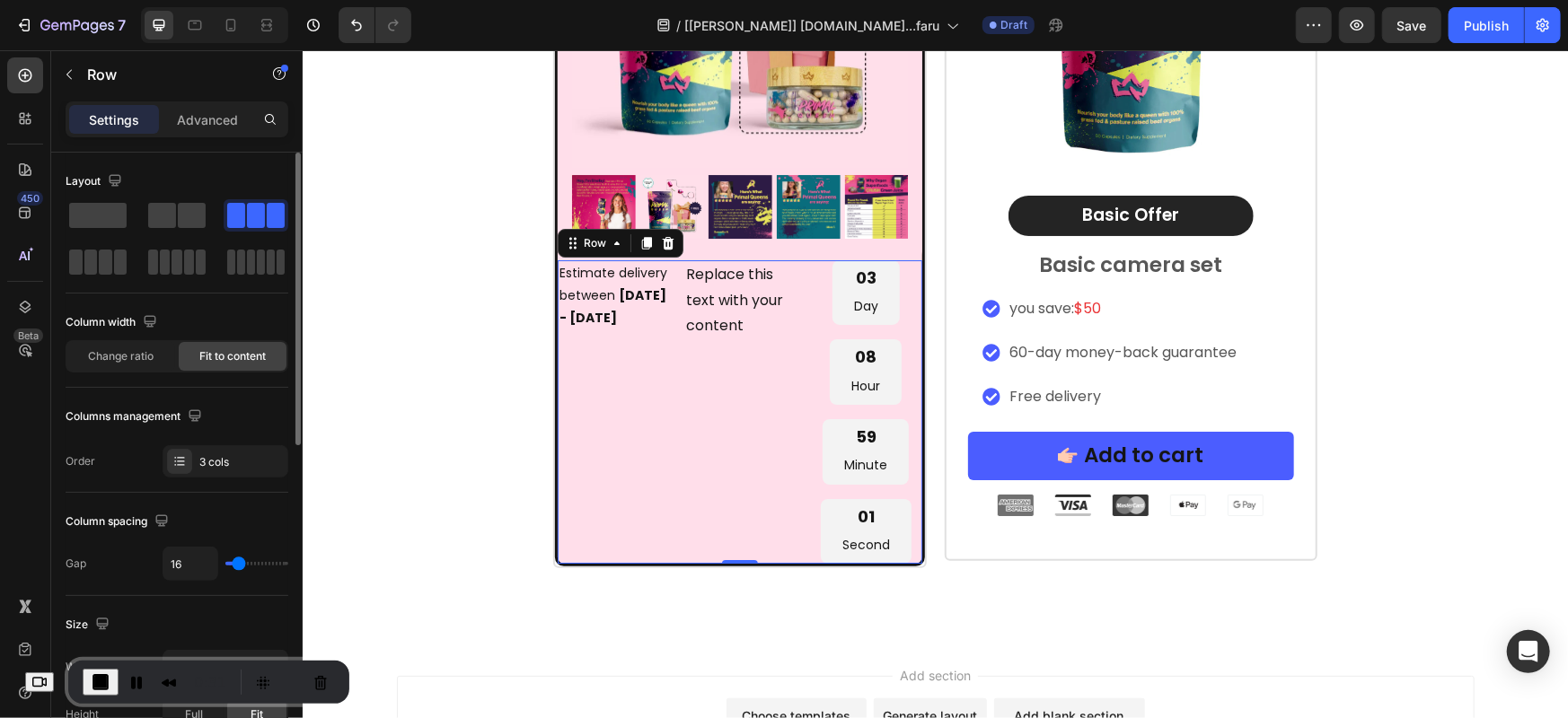
type input "4"
type input "0"
drag, startPoint x: 235, startPoint y: 564, endPoint x: 211, endPoint y: 566, distance: 24.1
type input "0"
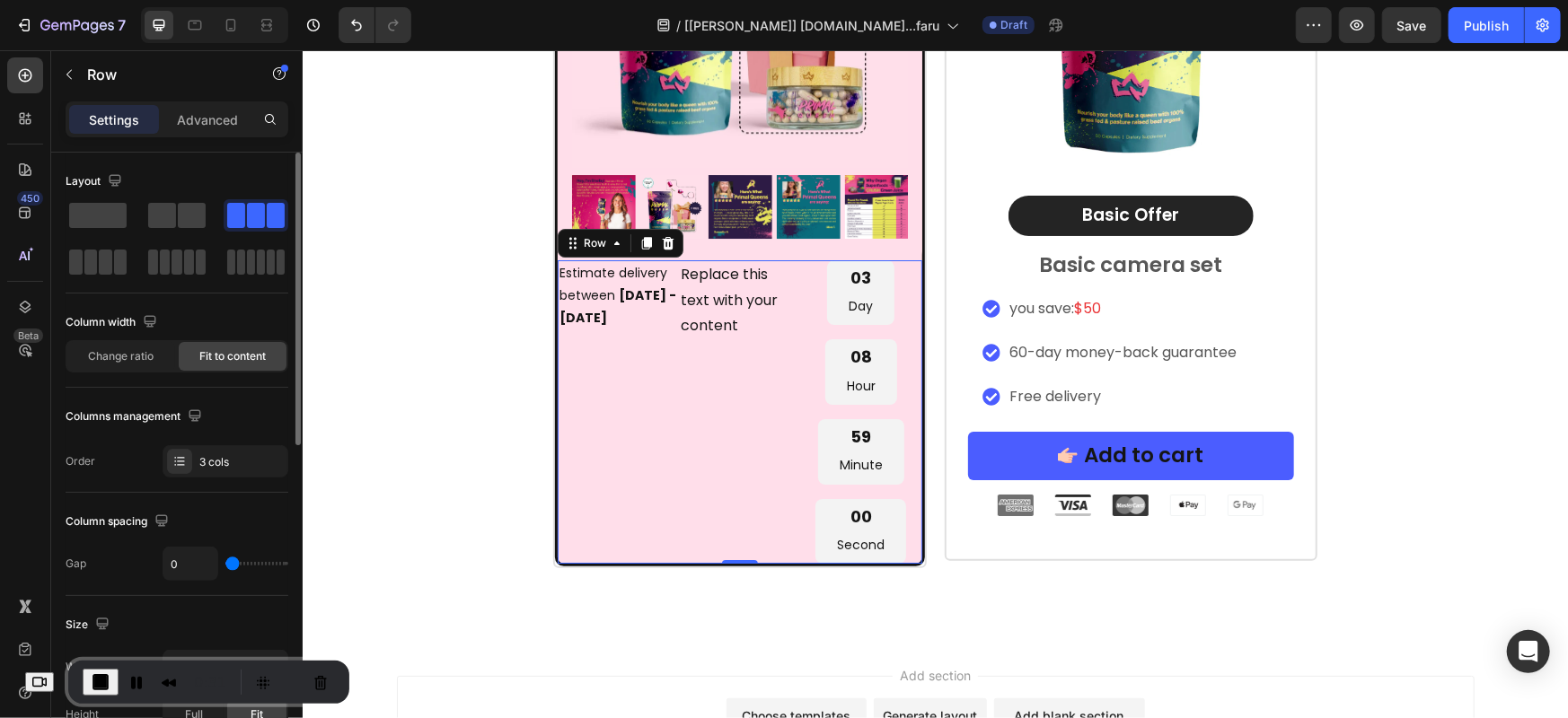
click at [225, 565] on input "range" at bounding box center [257, 564] width 63 height 4
click at [235, 510] on div "Column spacing" at bounding box center [177, 521] width 223 height 29
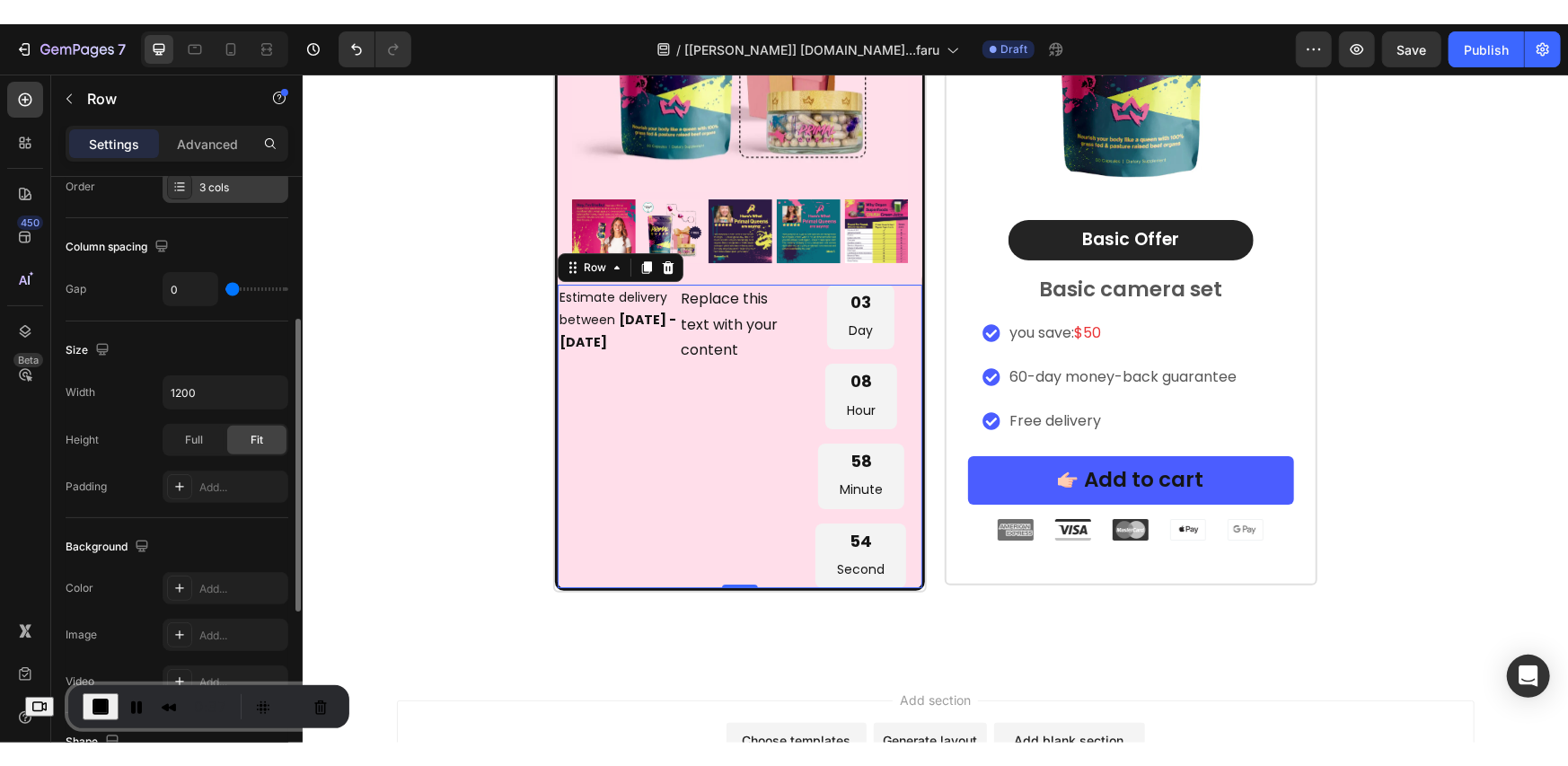
scroll to position [599, 0]
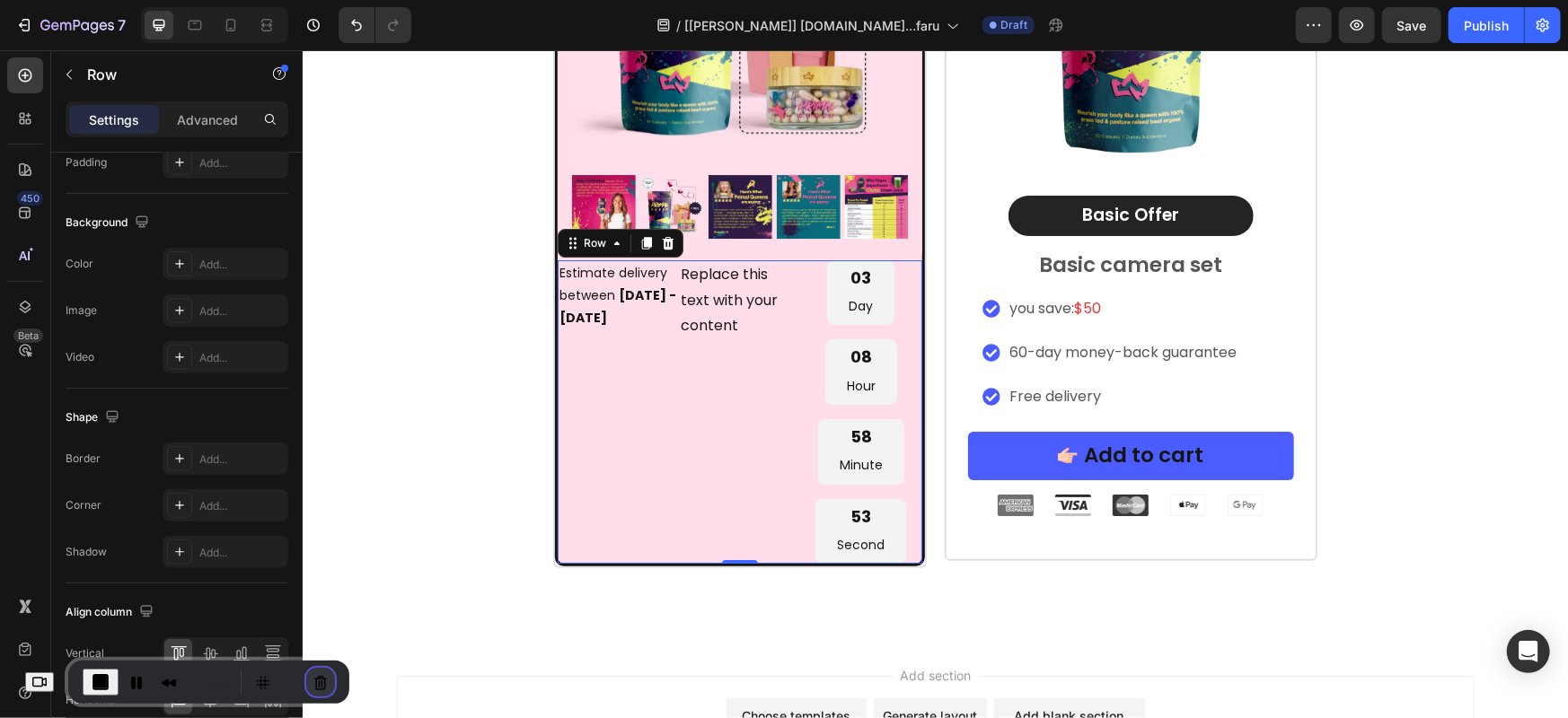
click at [332, 687] on button "Cancel Recording" at bounding box center [320, 682] width 29 height 29
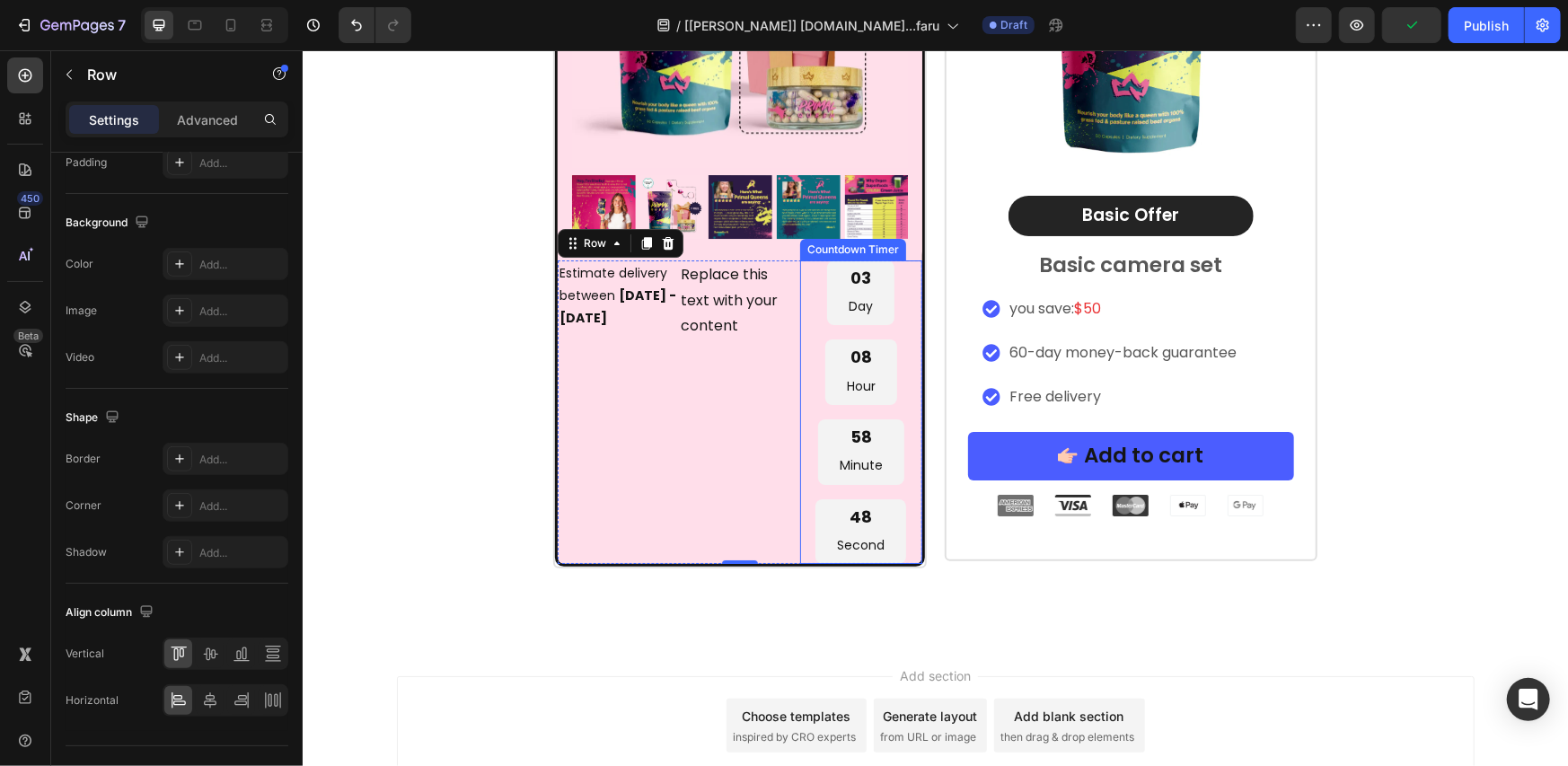
click at [801, 352] on div "03 Day 08 Hour 58 Minute 48 Second" at bounding box center [859, 412] width 121 height 304
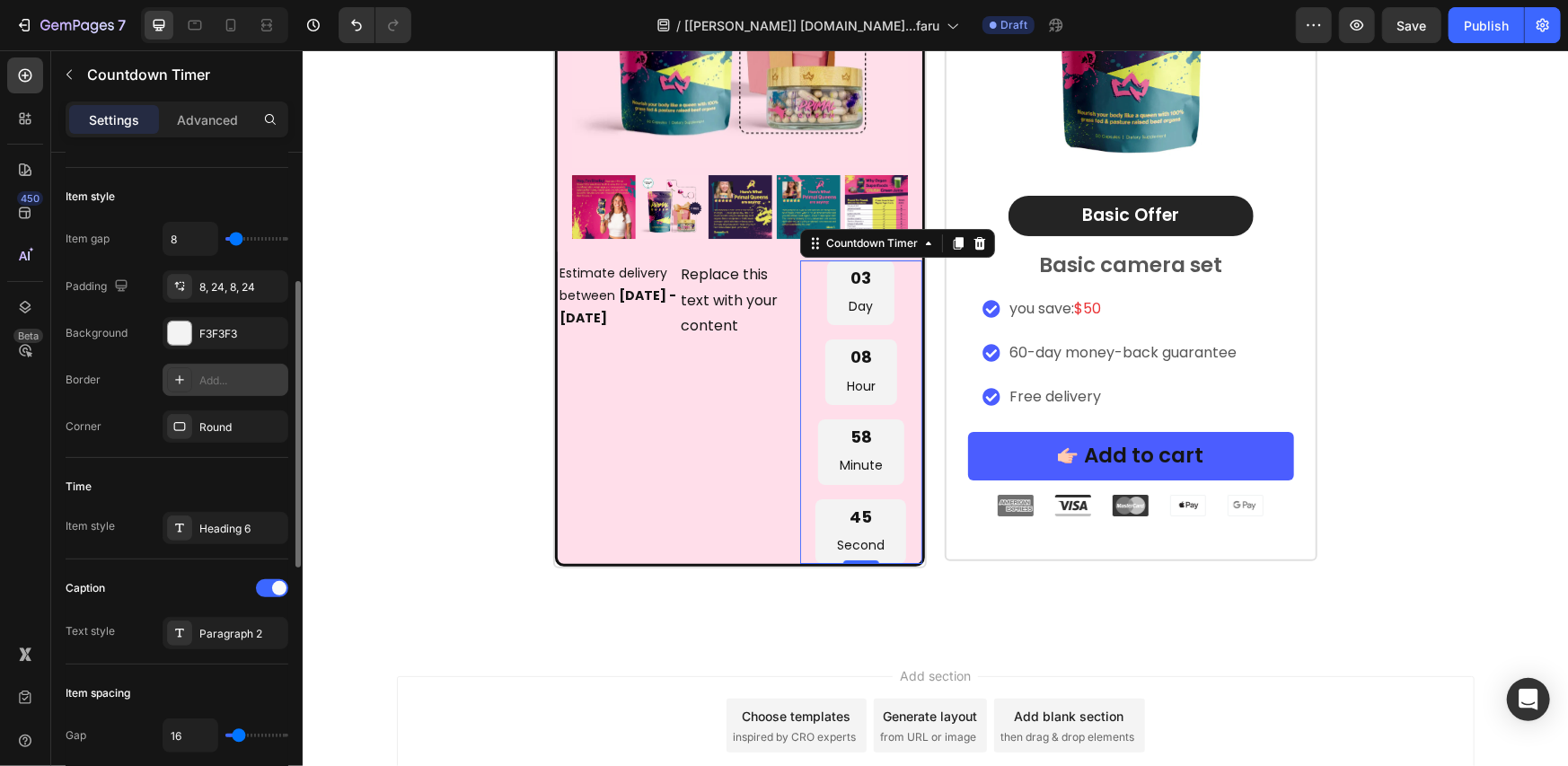
scroll to position [0, 0]
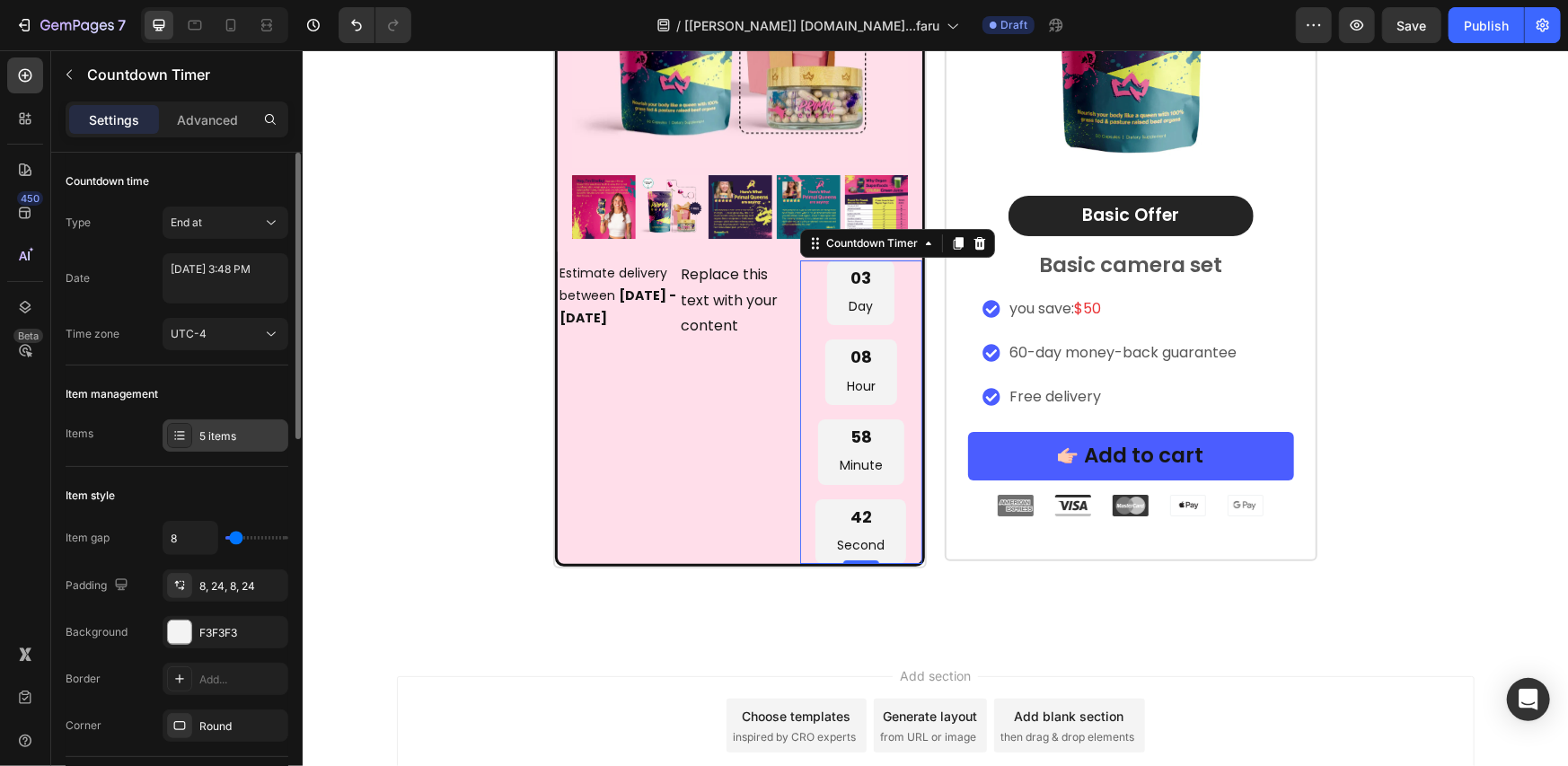
click at [233, 438] on div "5 items" at bounding box center [242, 436] width 85 height 16
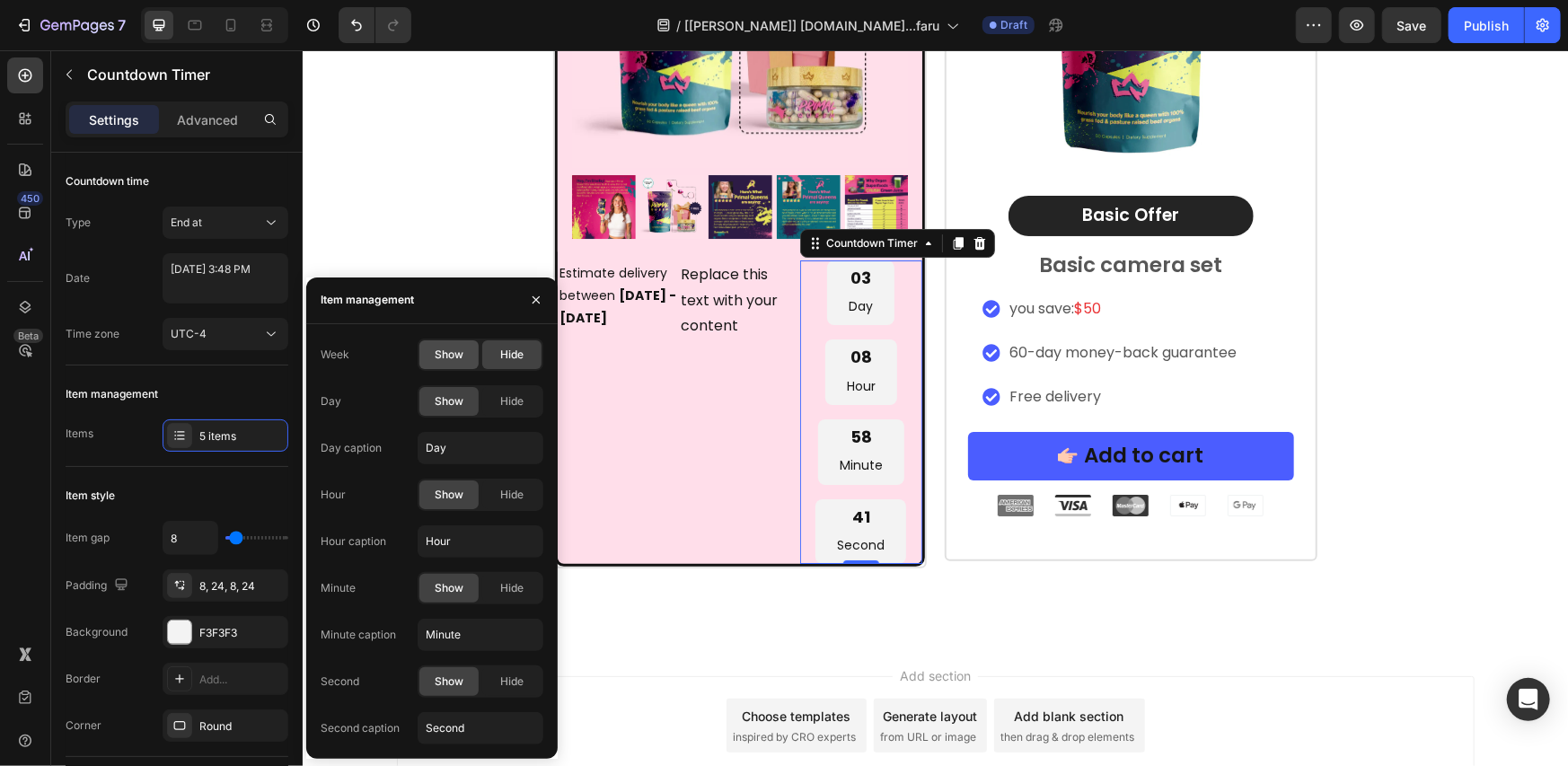
click at [452, 356] on span "Show" at bounding box center [449, 354] width 29 height 16
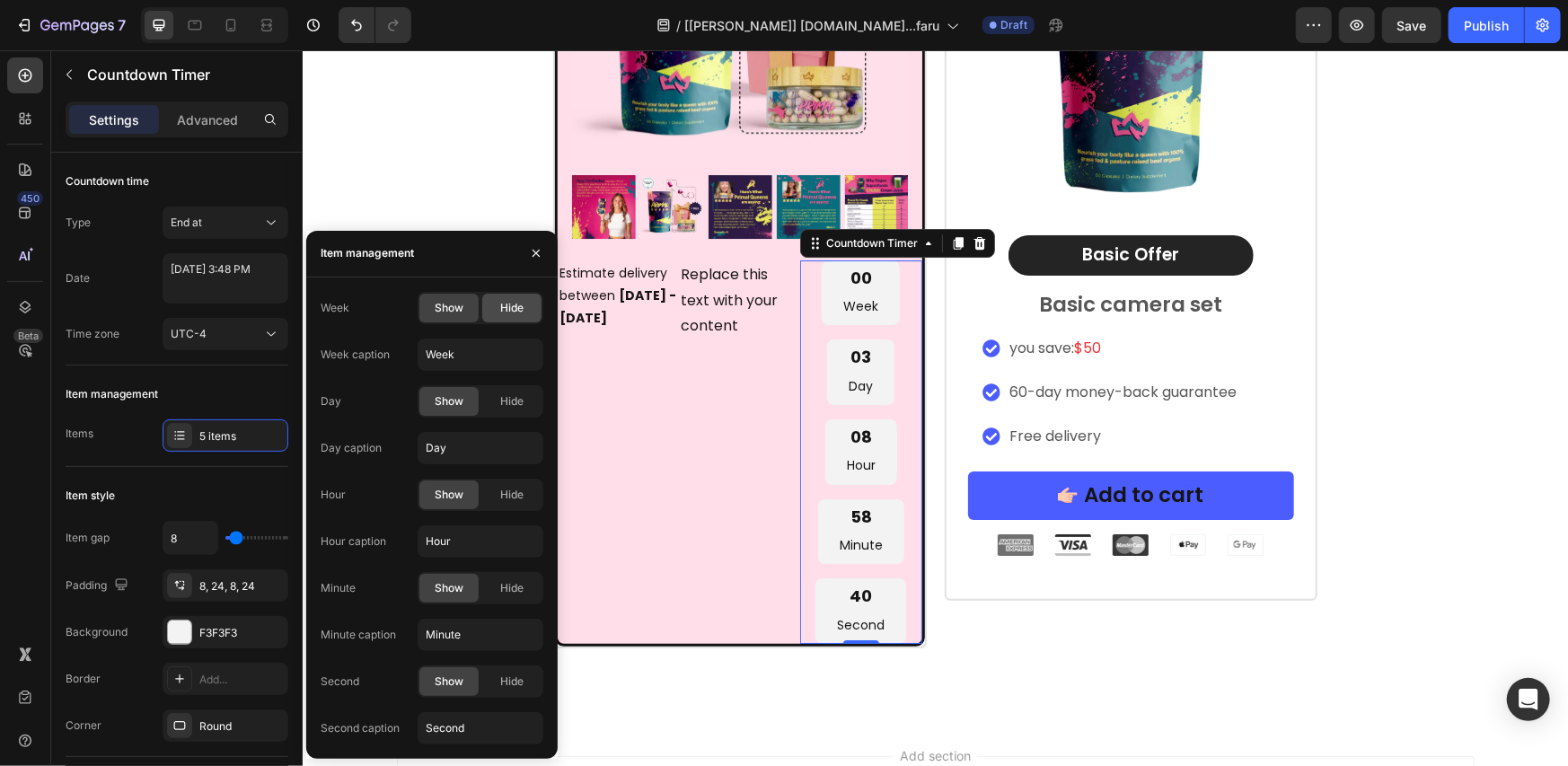
click at [504, 318] on div "Hide" at bounding box center [512, 308] width 59 height 29
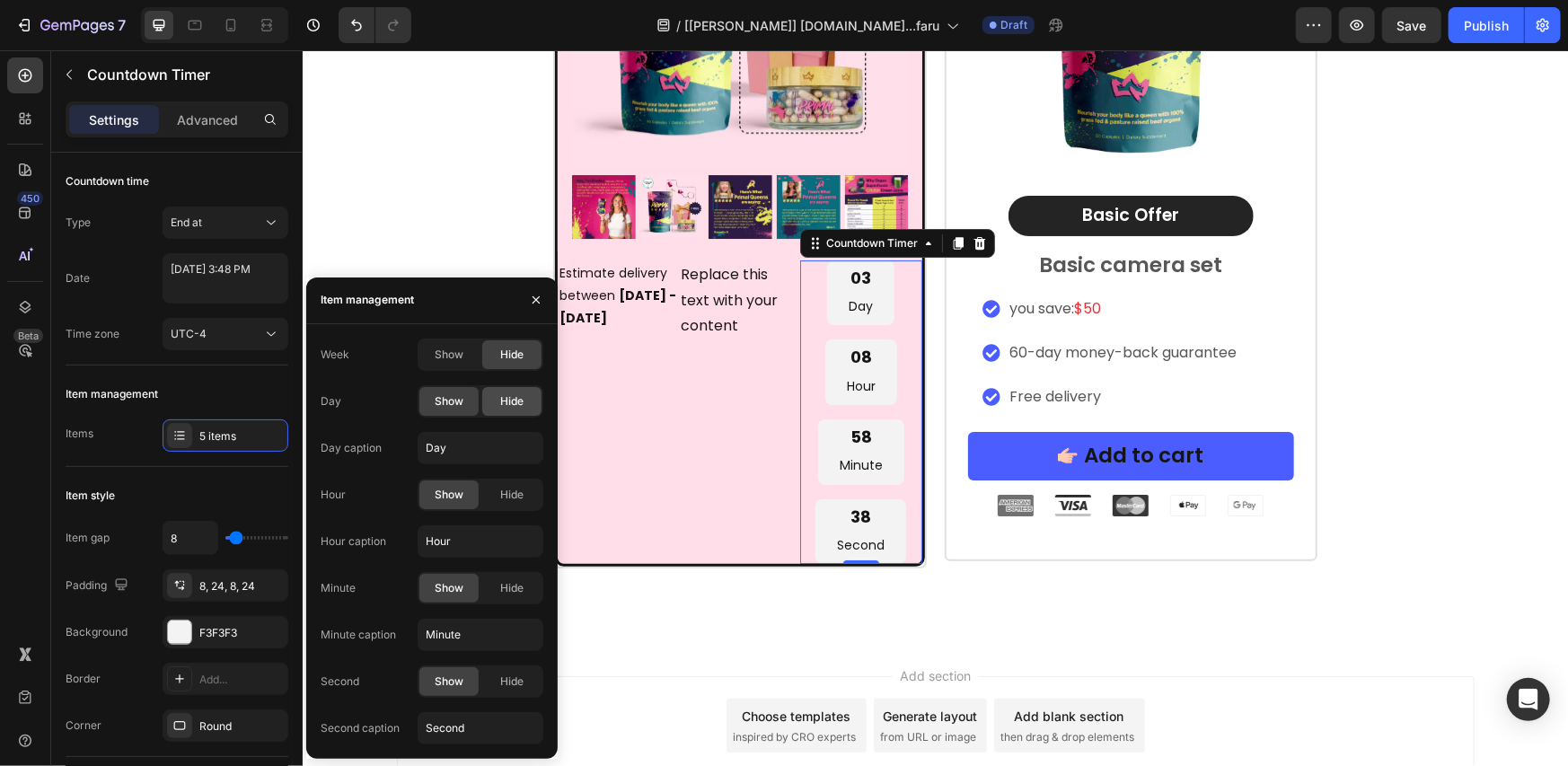
click at [510, 391] on div "Hide" at bounding box center [512, 401] width 59 height 29
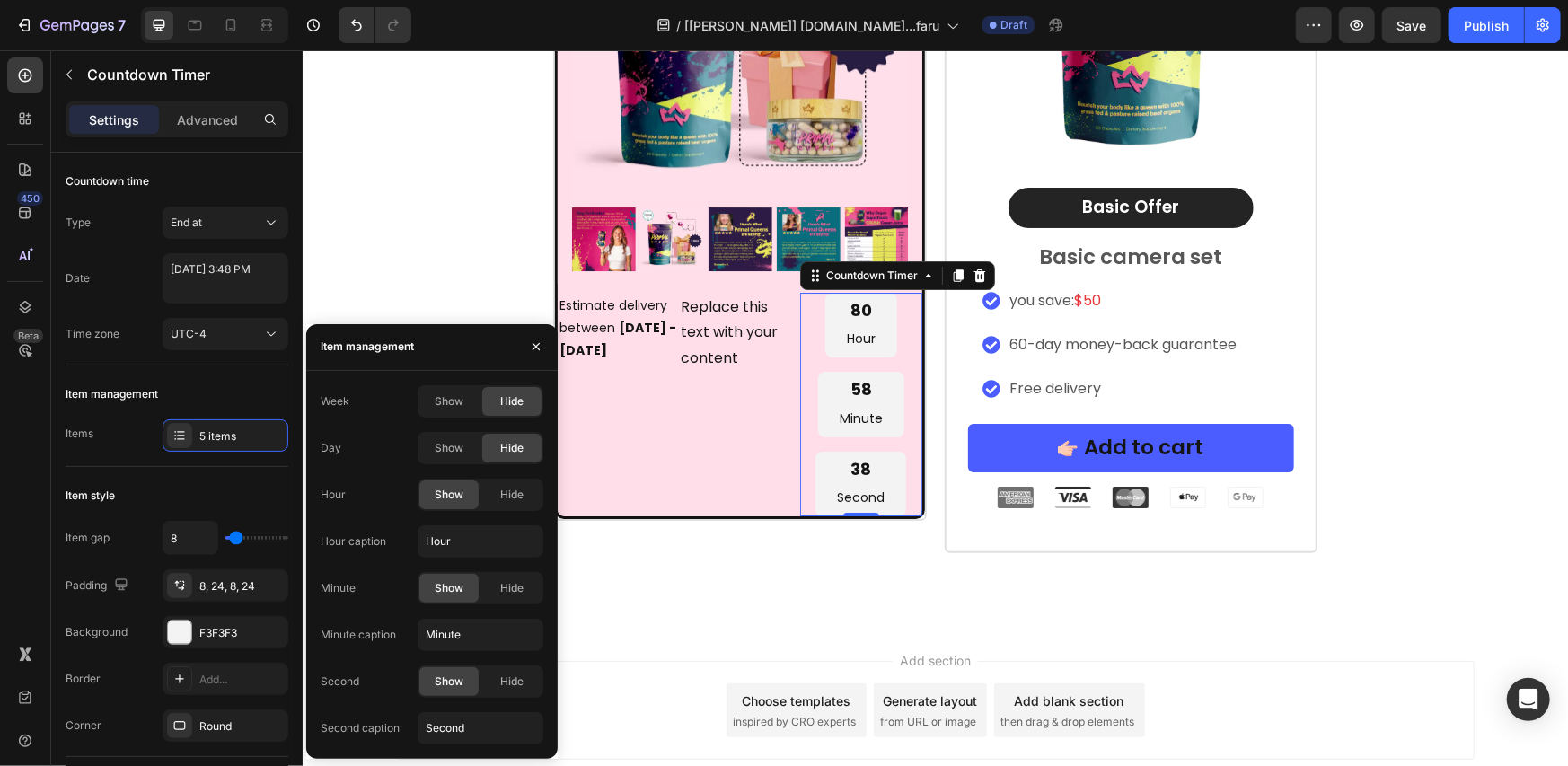
scroll to position [12605, 0]
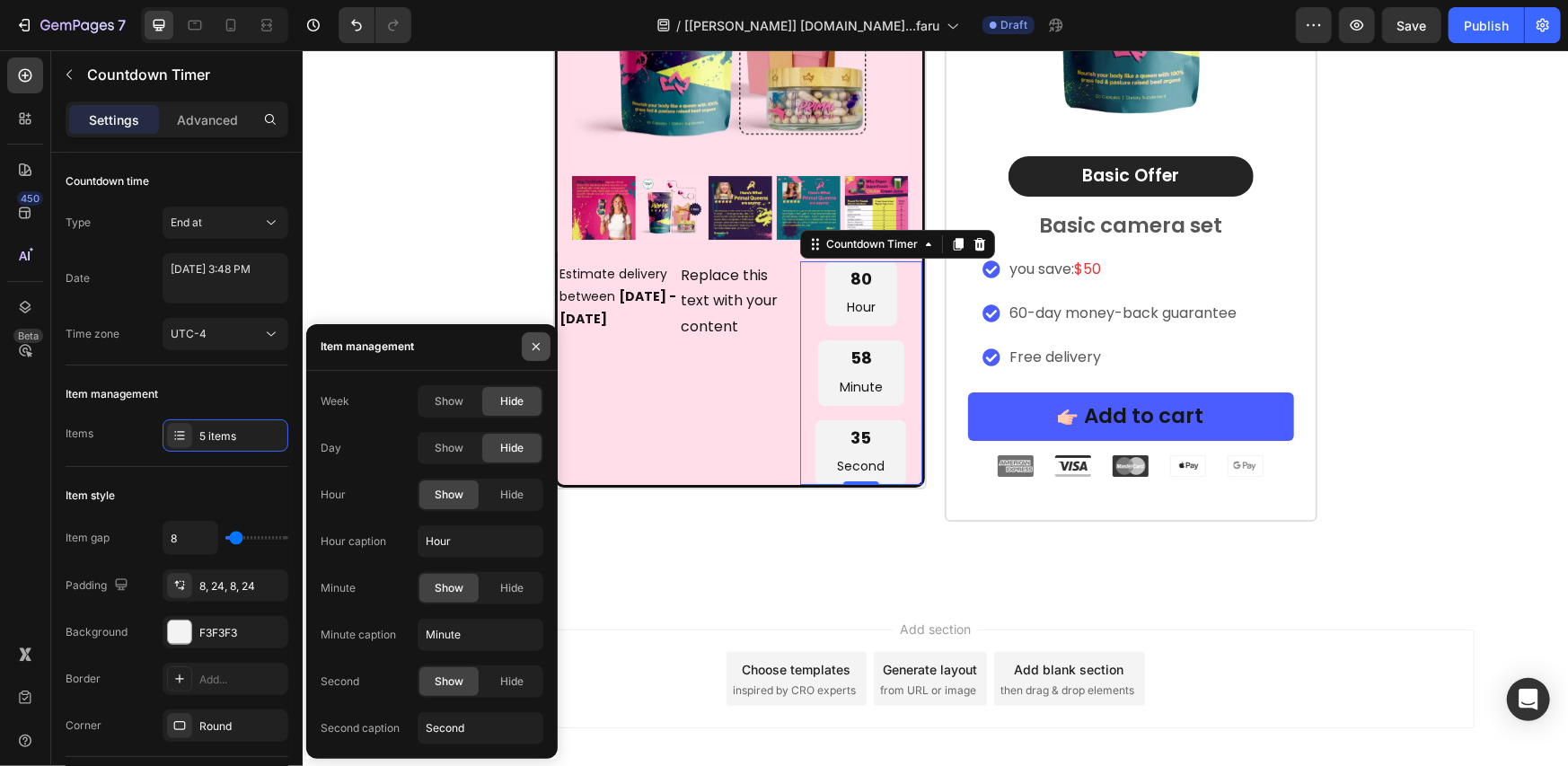
click at [535, 347] on icon "button" at bounding box center [536, 346] width 7 height 7
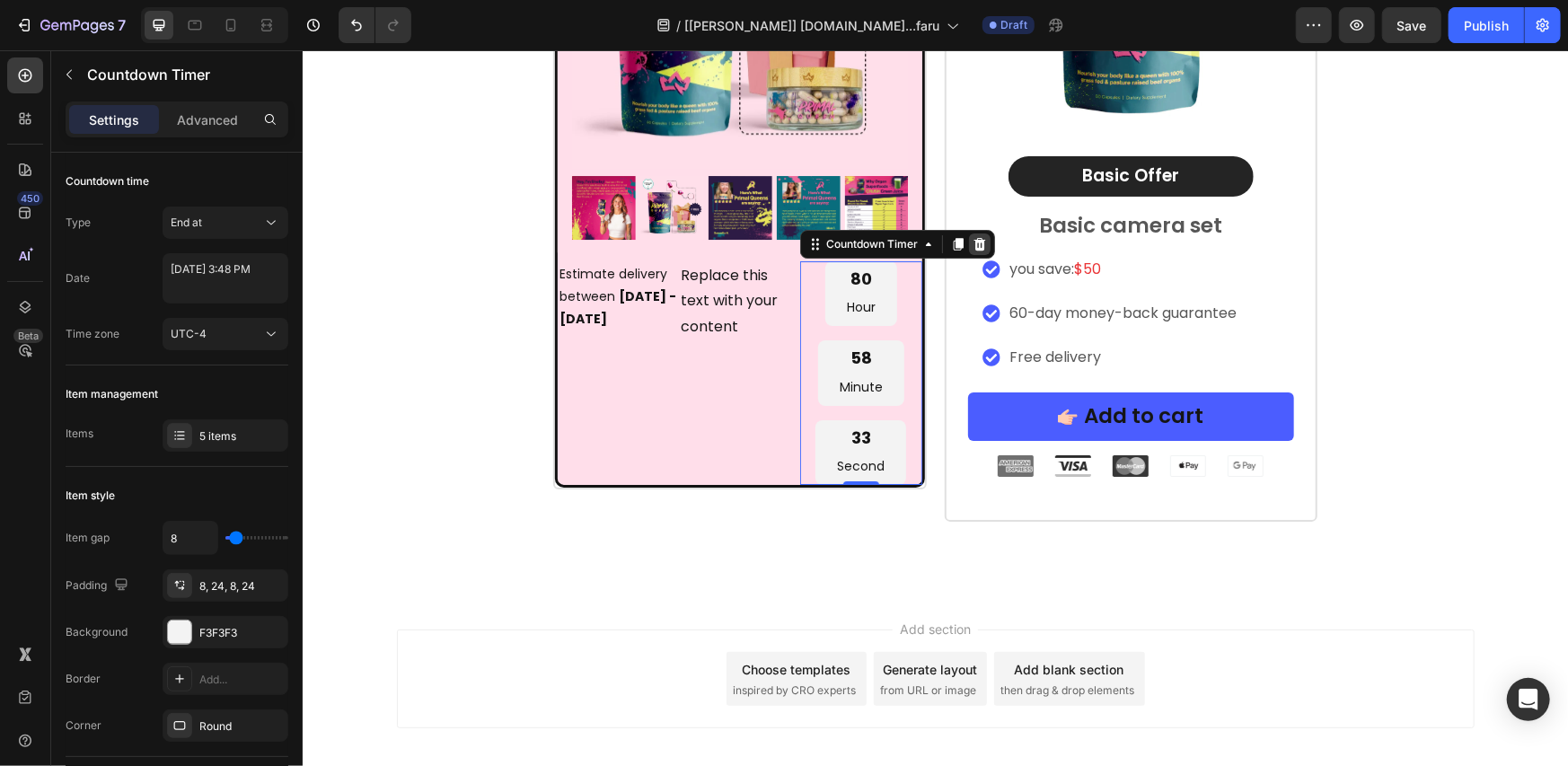
click at [974, 248] on icon at bounding box center [980, 242] width 12 height 13
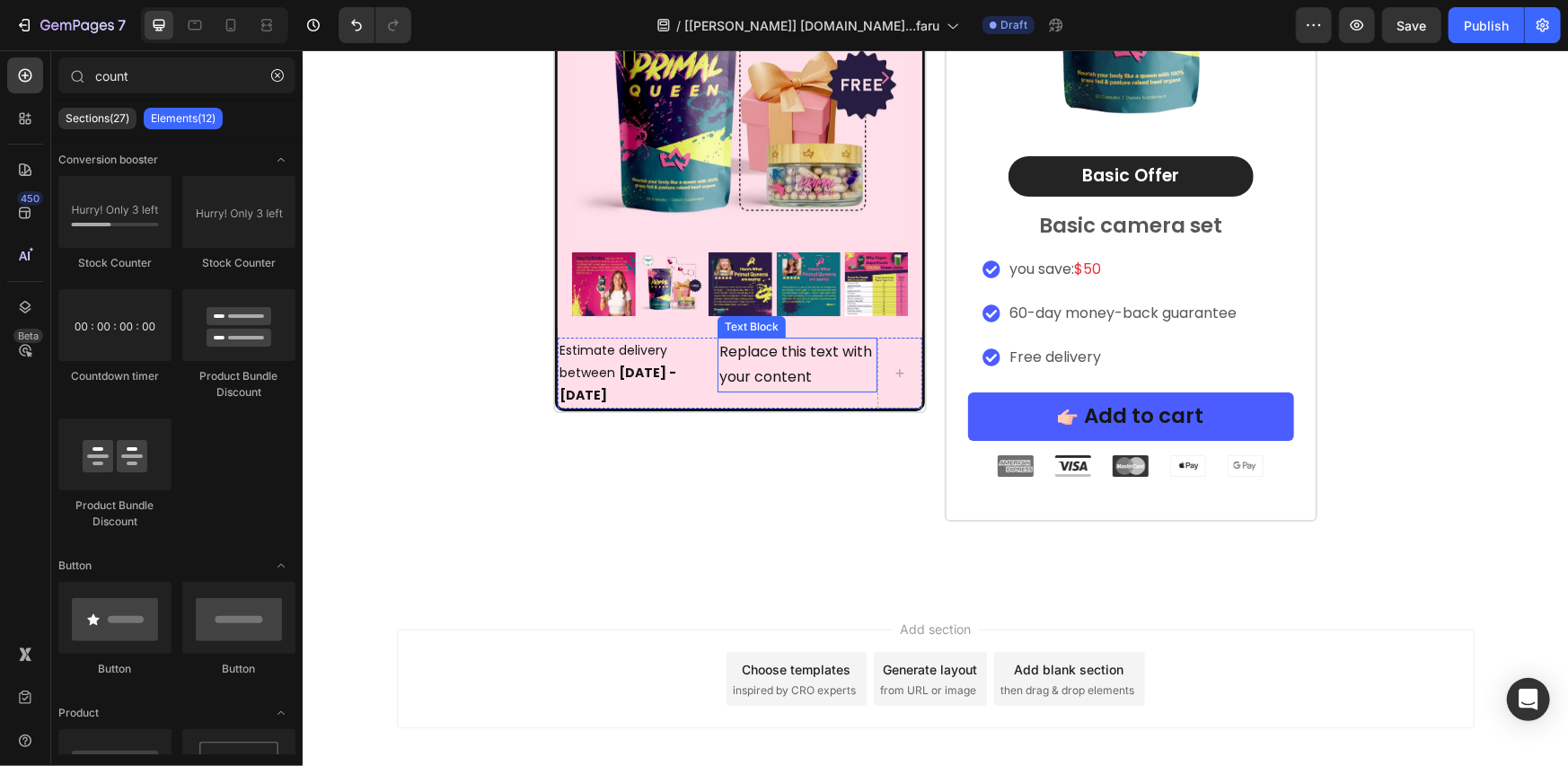
scroll to position [12689, 0]
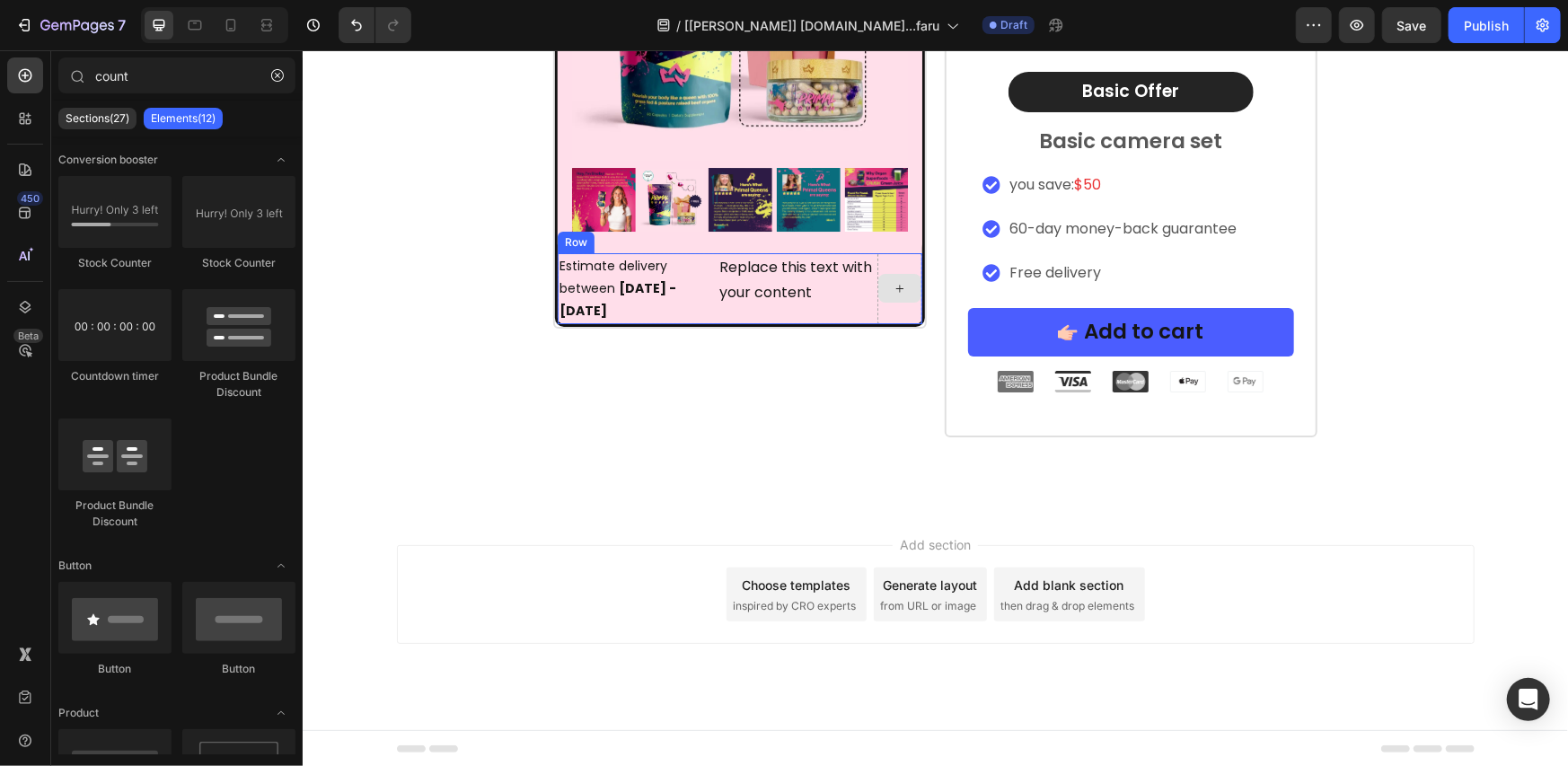
click at [877, 291] on div at bounding box center [899, 287] width 43 height 29
click at [688, 275] on div "Estimate delivery between [DATE] - [DATE]" at bounding box center [636, 288] width 160 height 72
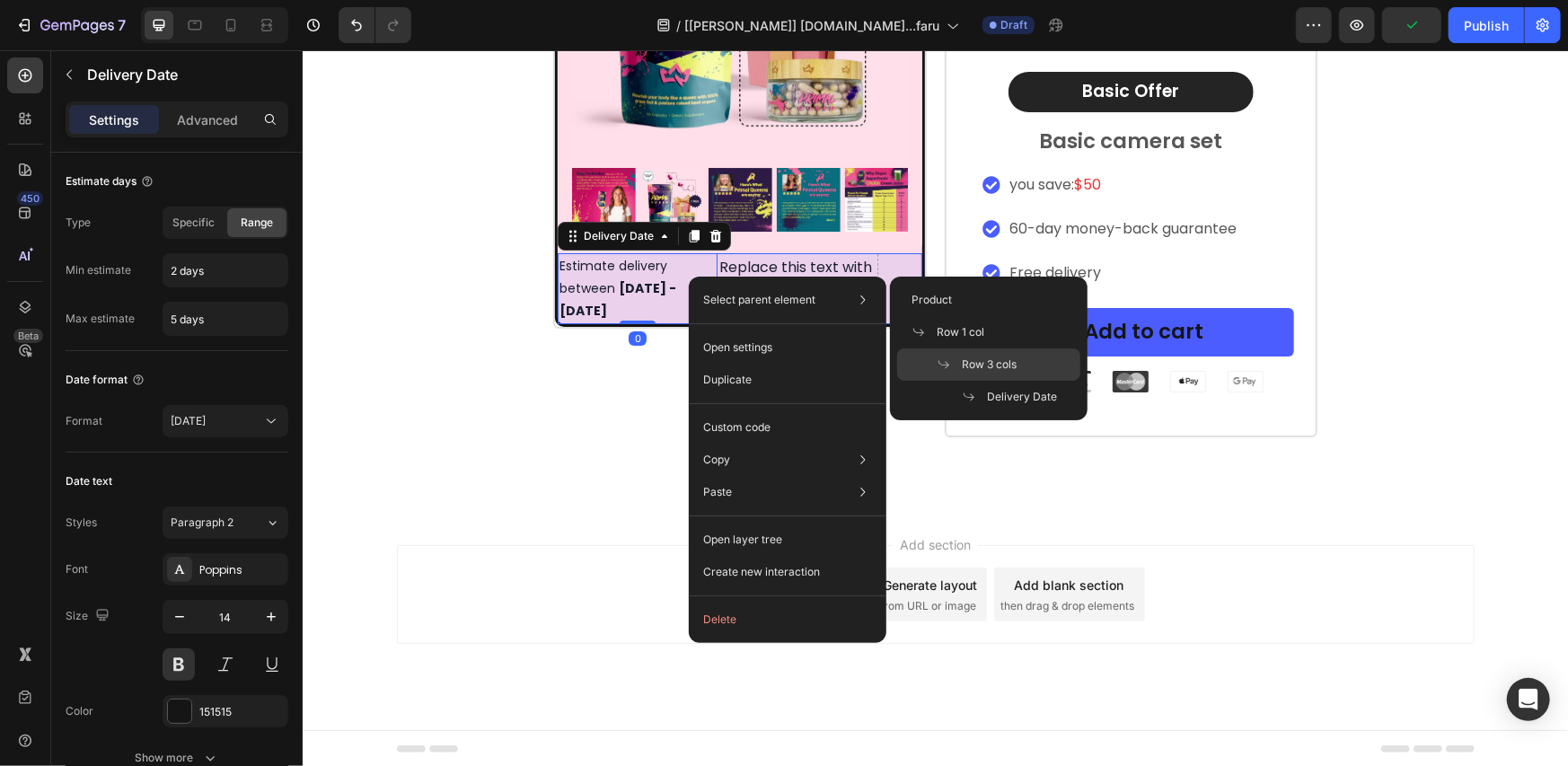
click at [974, 366] on span "Row 3 cols" at bounding box center [990, 364] width 55 height 16
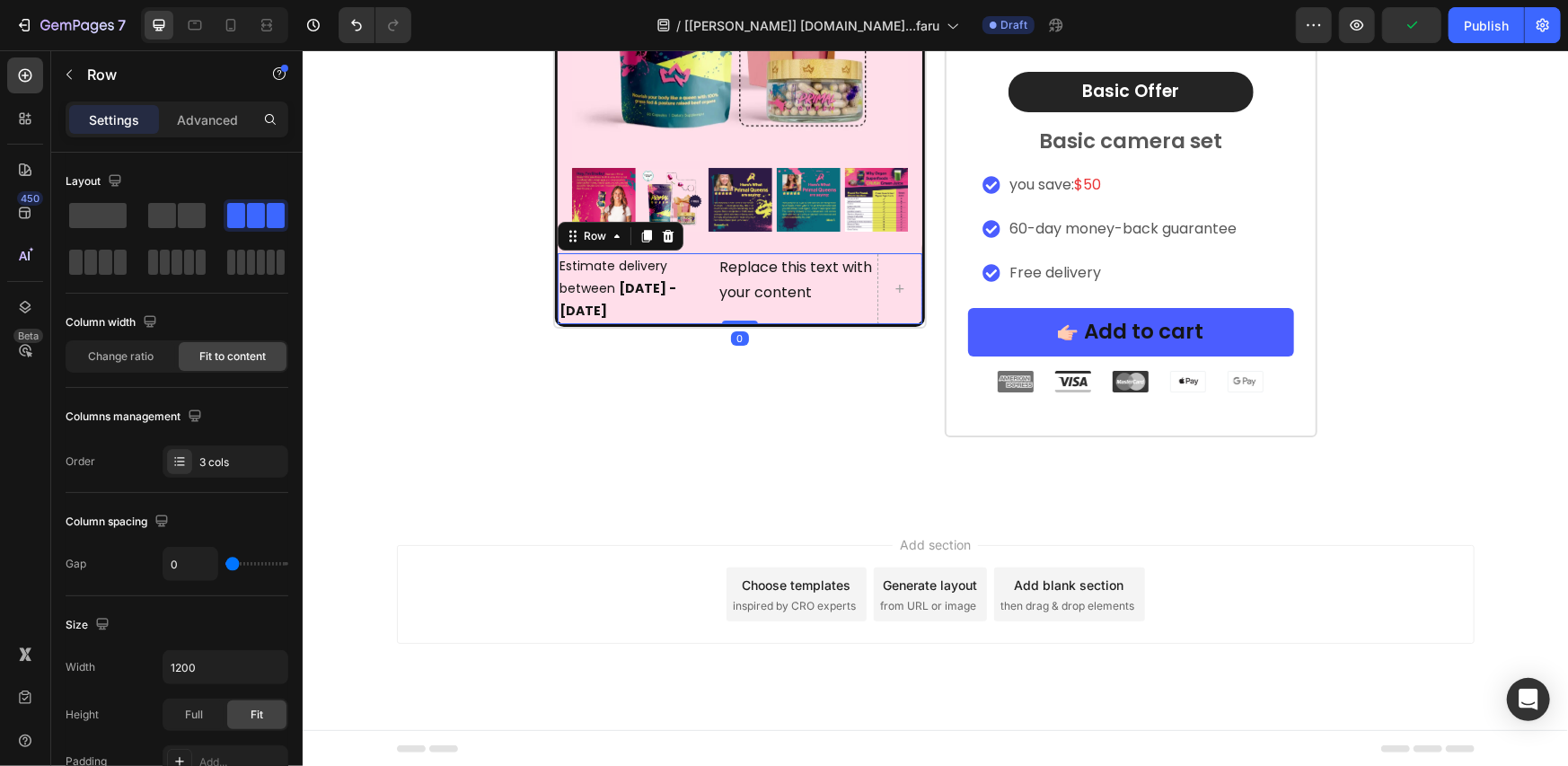
click at [662, 241] on icon at bounding box center [668, 234] width 12 height 13
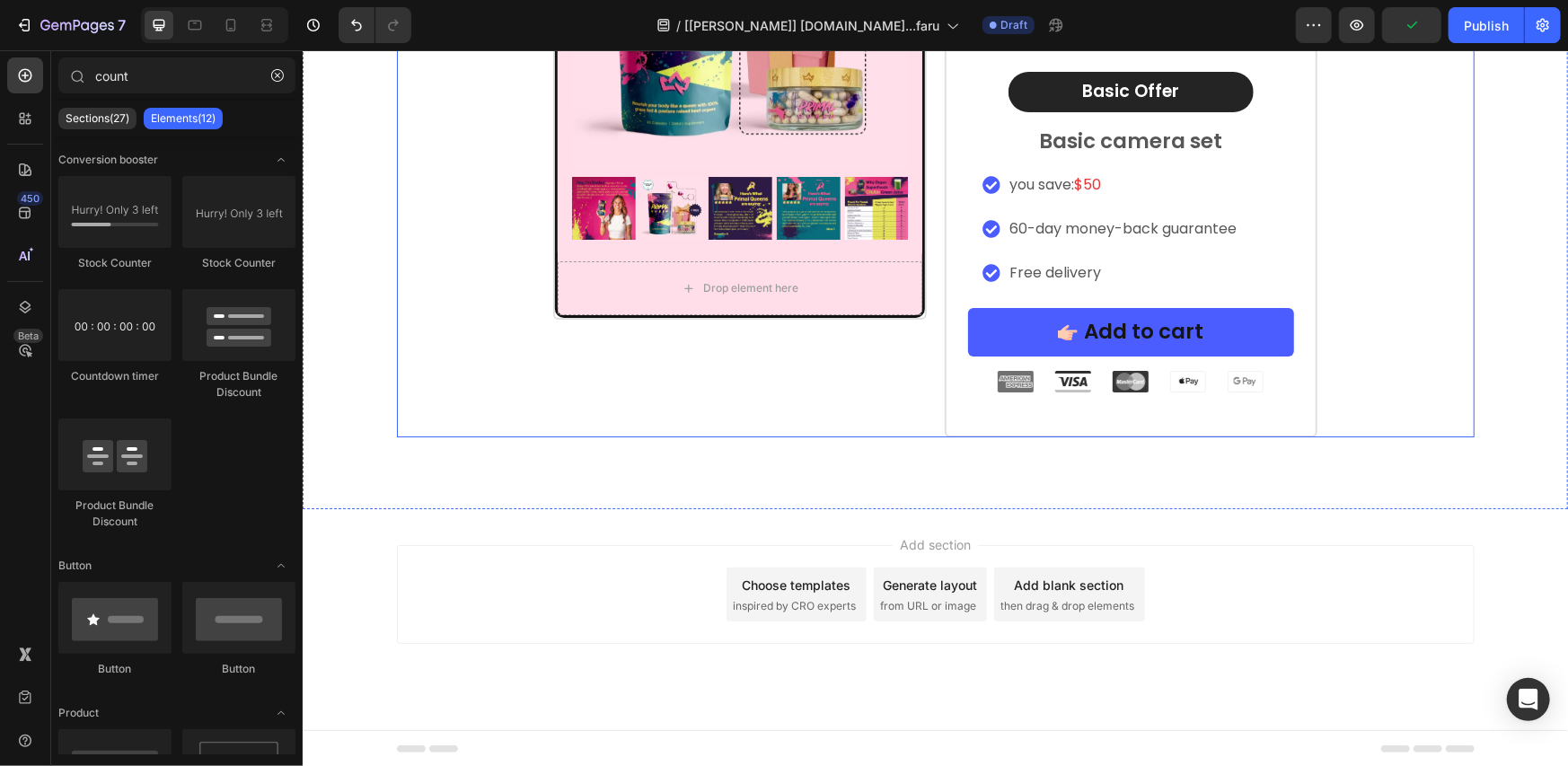
scroll to position [12690, 0]
click at [592, 367] on div "Image [DATE] Special Offer Heading Row 1 Month AutoShip & Save Heading Product …" at bounding box center [739, 0] width 373 height 872
